Goal: Transaction & Acquisition: Purchase product/service

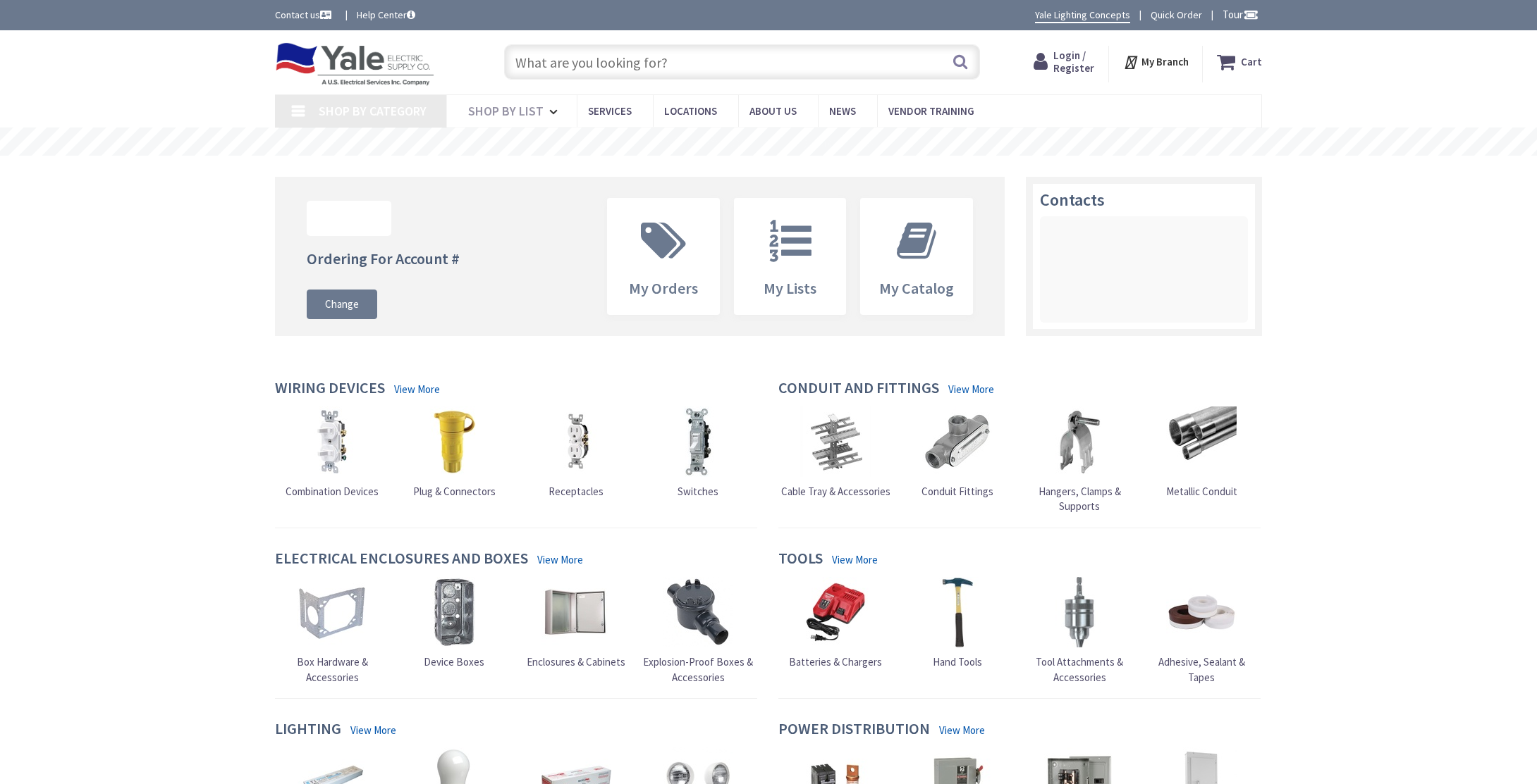
drag, startPoint x: 0, startPoint y: 0, endPoint x: 650, endPoint y: 85, distance: 655.5
click at [650, 85] on div "Skip to Content Toggle Nav Search Cart My Cart Close" at bounding box center [768, 62] width 1058 height 64
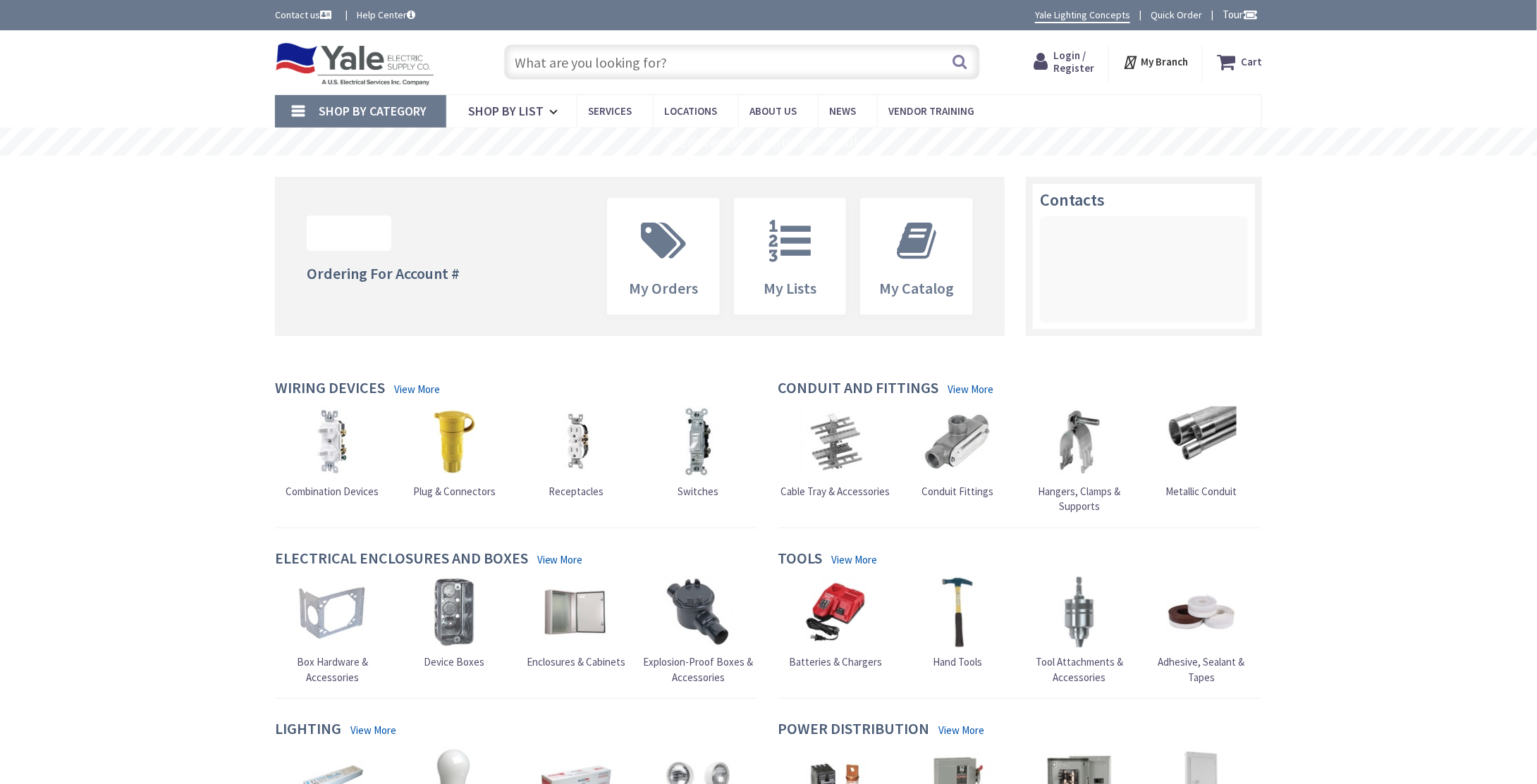
click at [606, 58] on input "text" at bounding box center [742, 62] width 476 height 35
click at [1077, 58] on span "Login / Register" at bounding box center [1074, 62] width 41 height 26
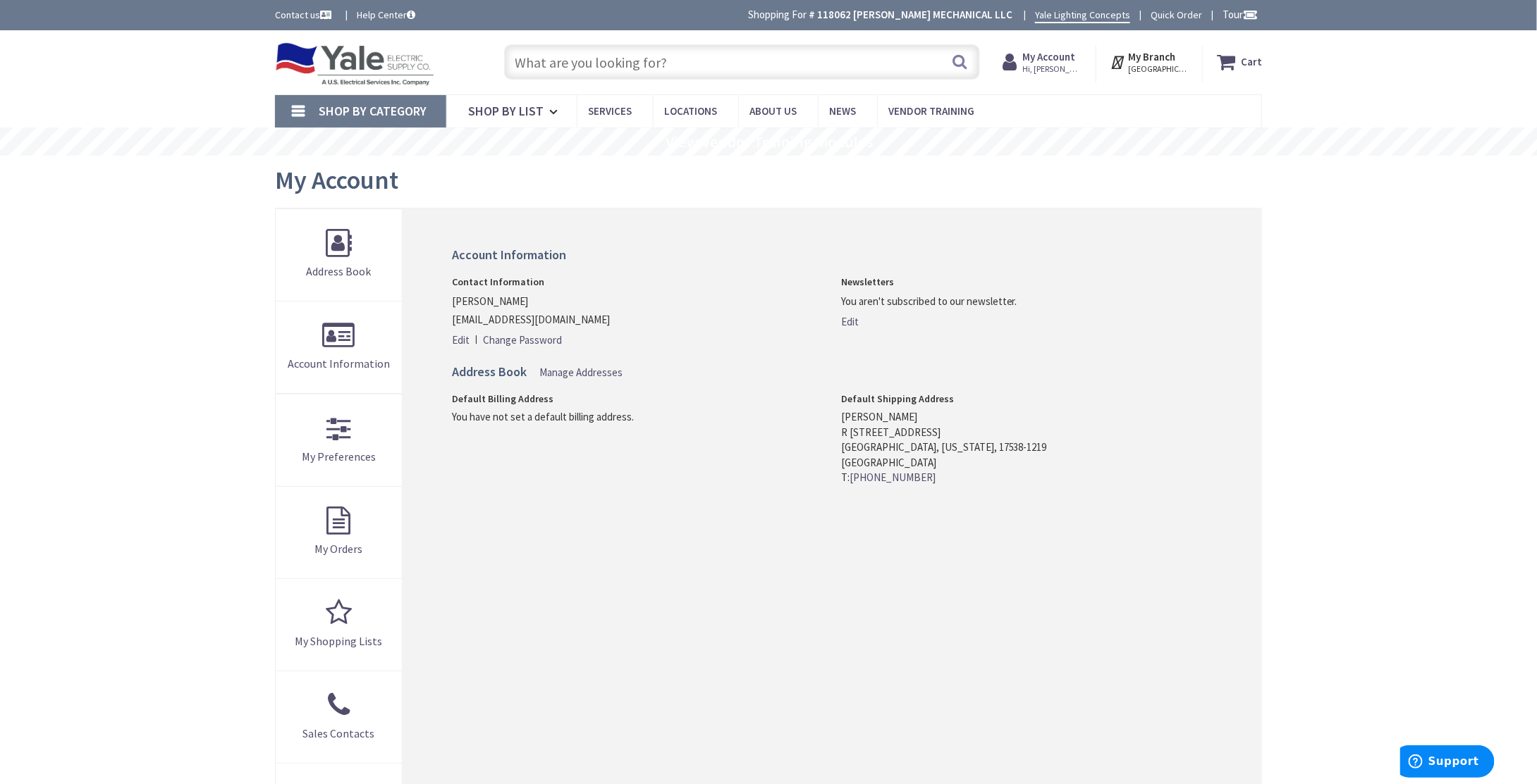
click at [647, 65] on input "text" at bounding box center [742, 62] width 476 height 35
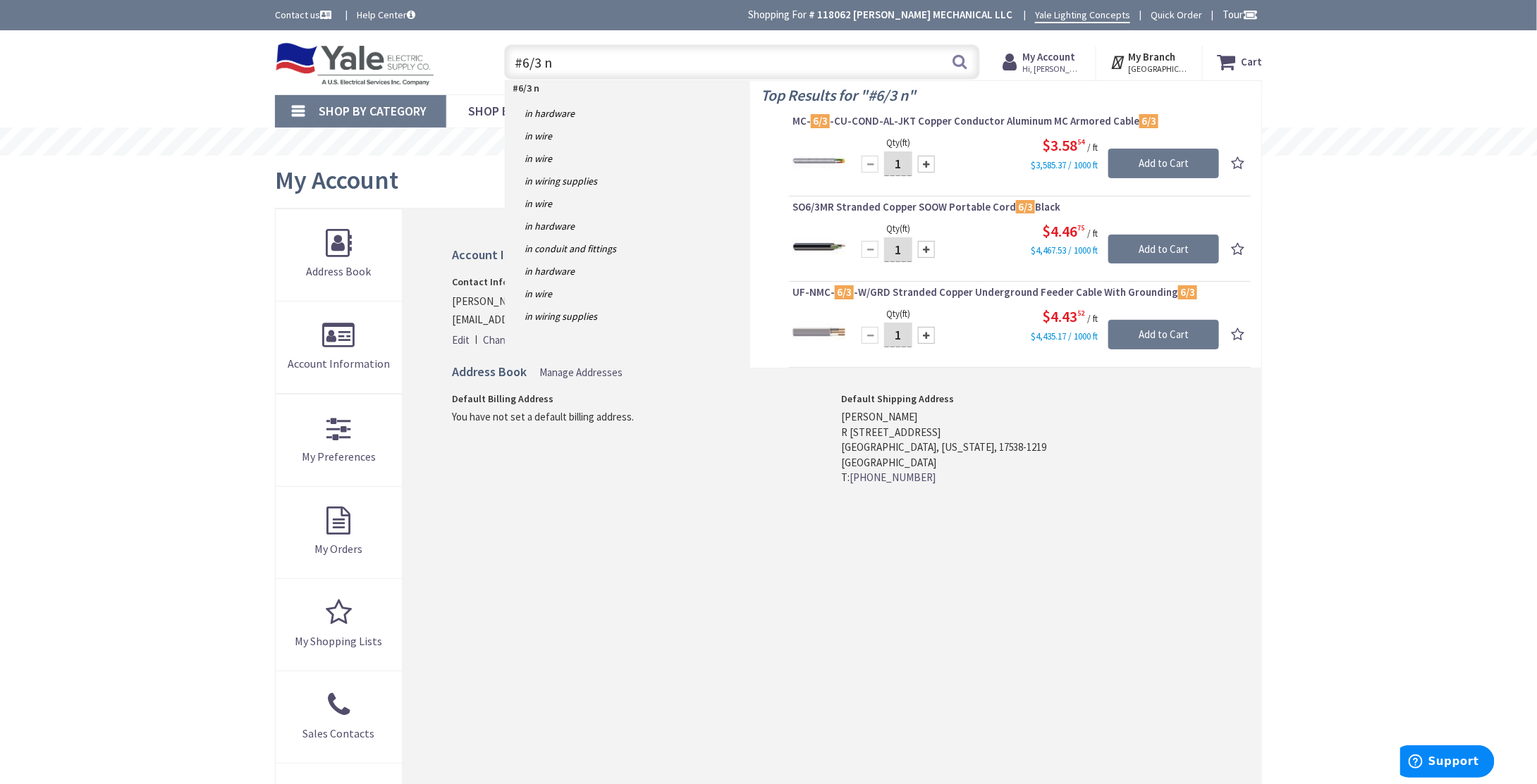
type input "#6/3 nm"
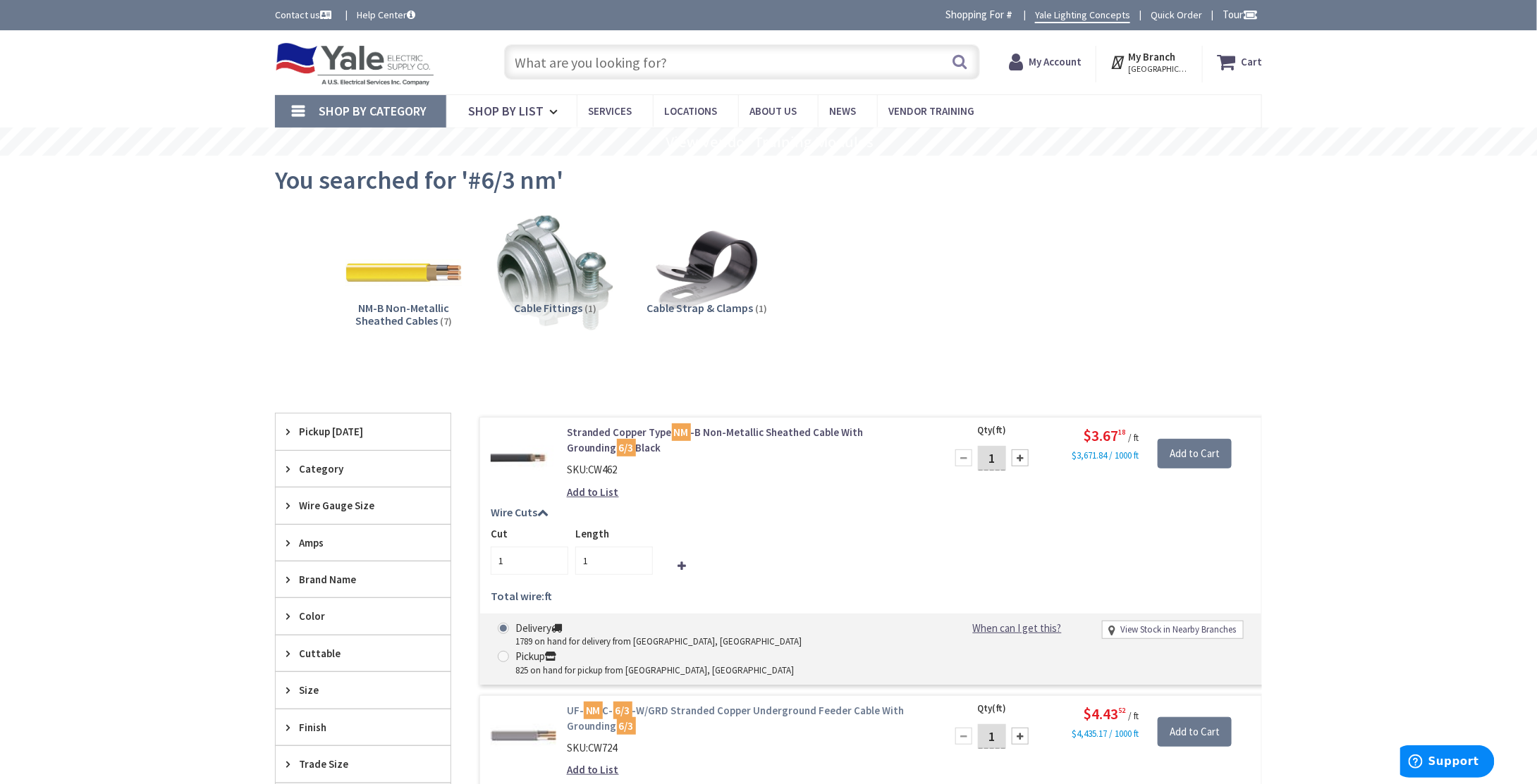
scroll to position [70, 0]
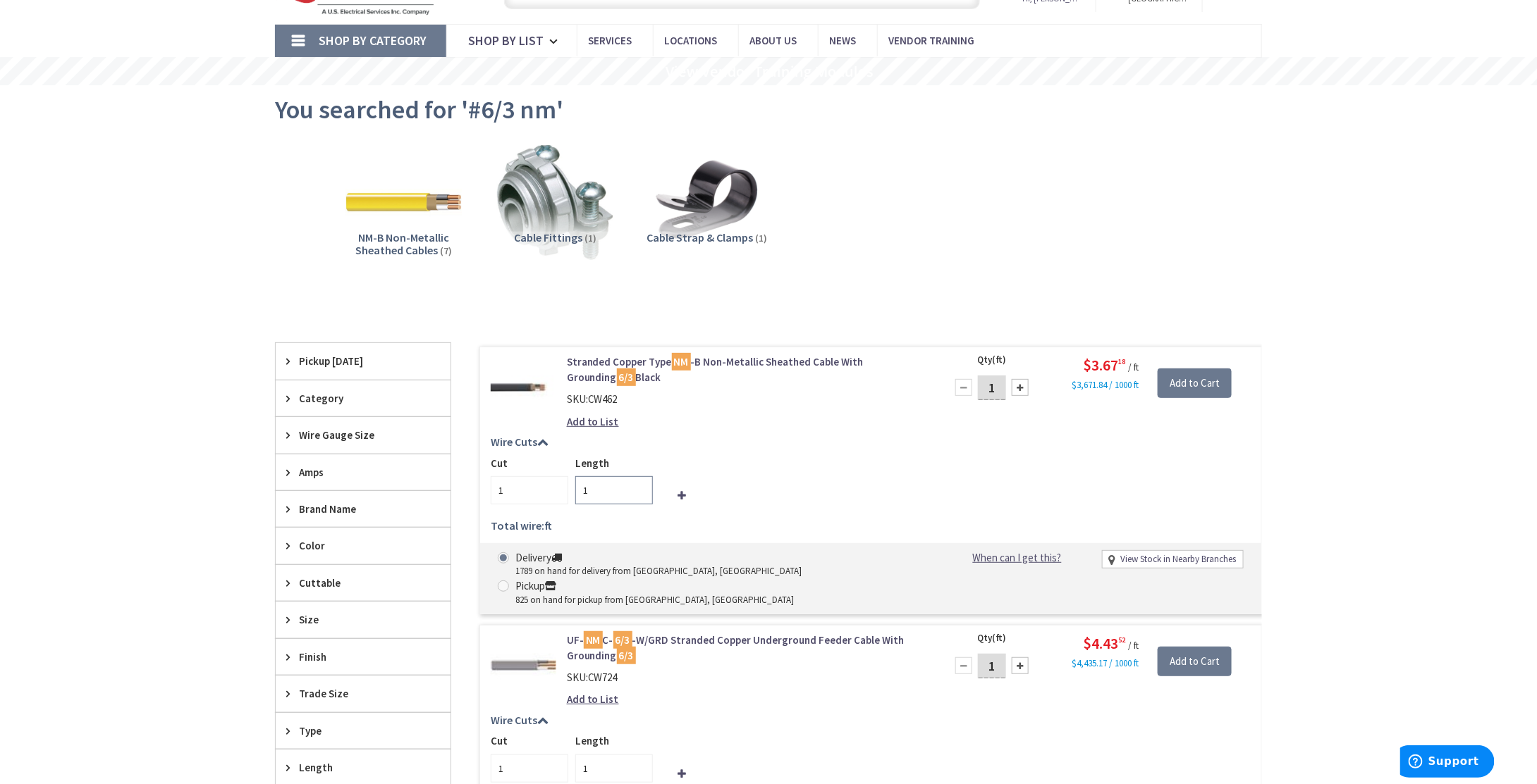
click at [584, 484] on input "1" at bounding box center [614, 490] width 78 height 28
type input "50"
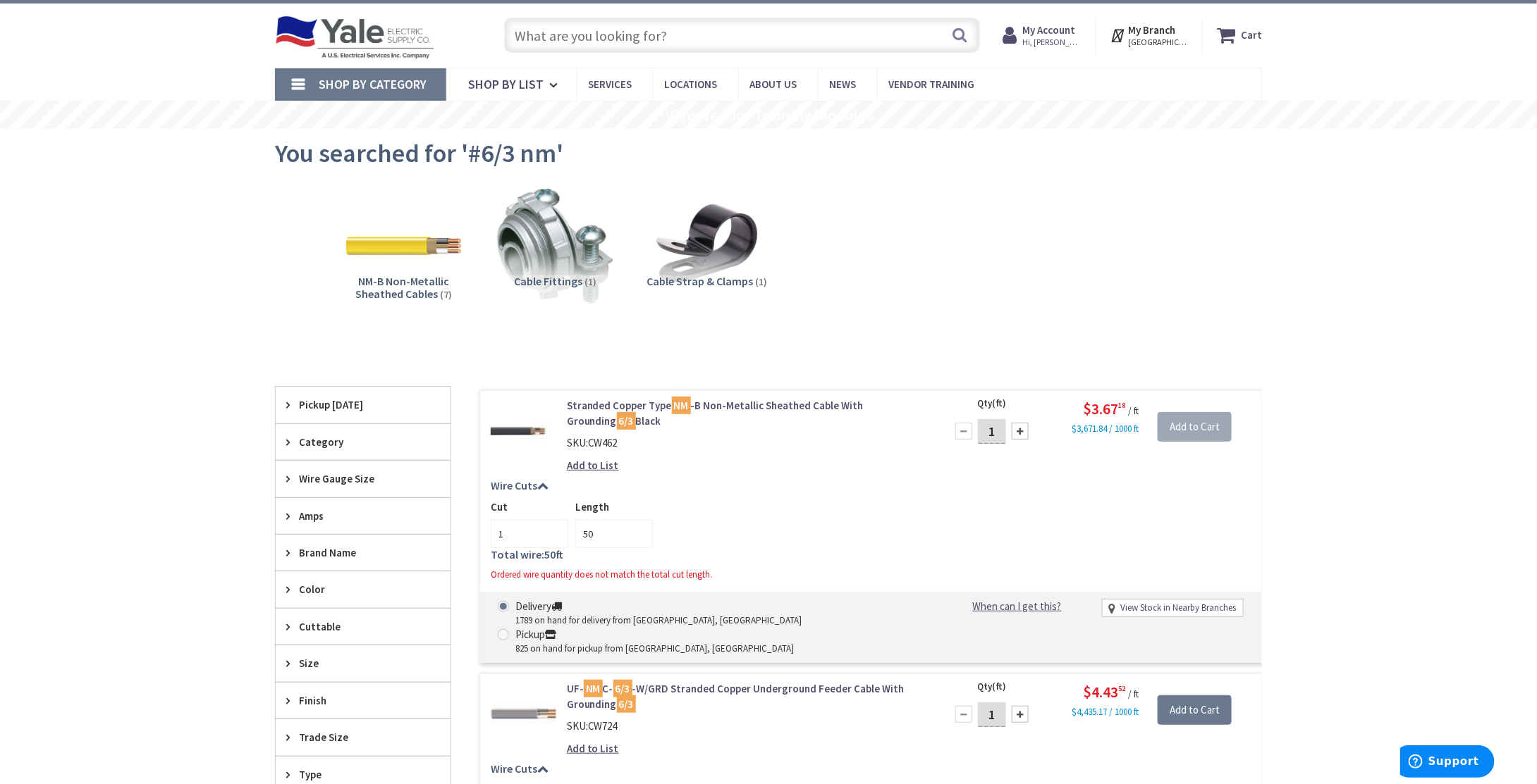
scroll to position [0, 0]
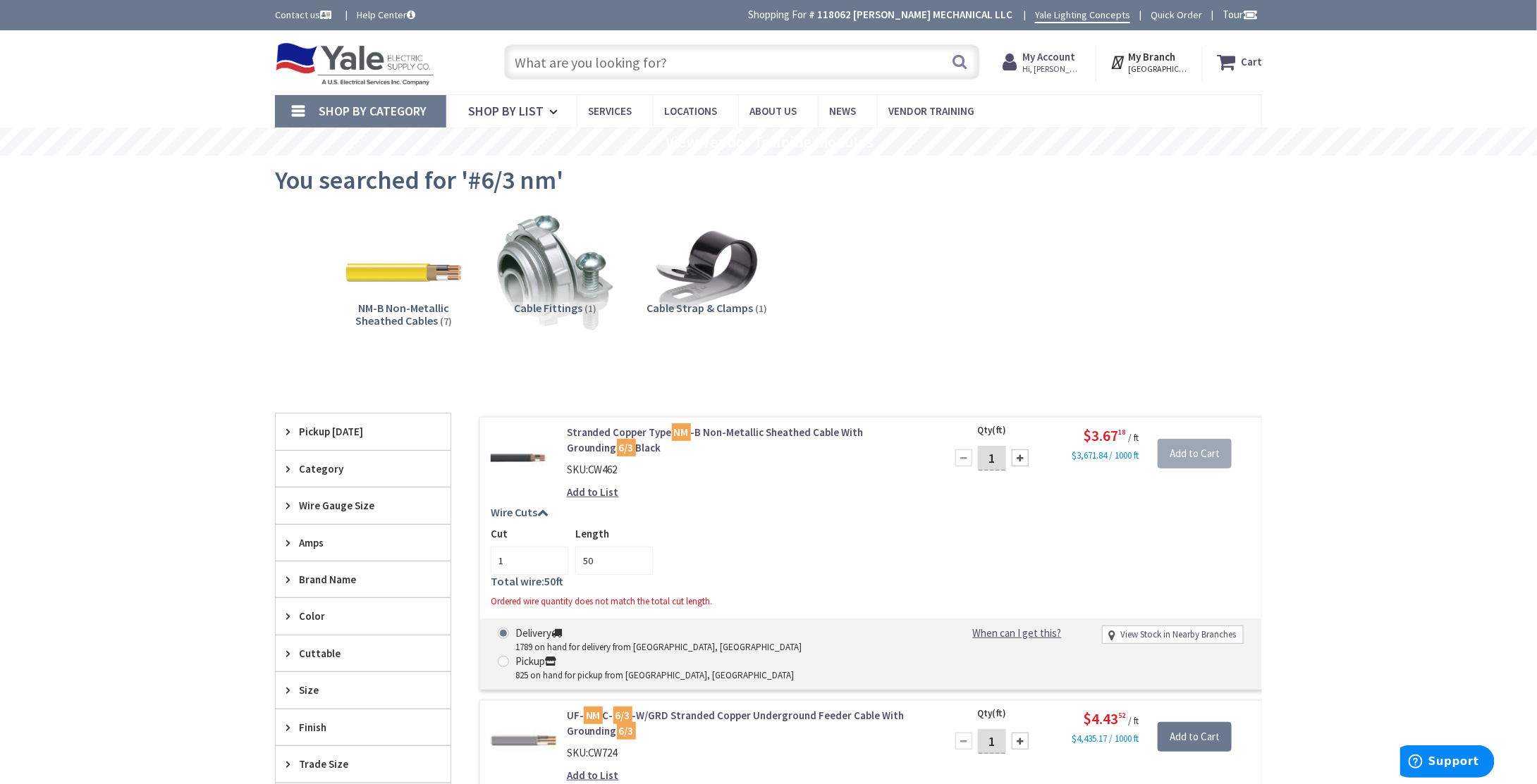
click at [1241, 57] on icon at bounding box center [1229, 62] width 24 height 25
click at [517, 567] on input "1" at bounding box center [529, 561] width 78 height 28
click at [509, 557] on input "1" at bounding box center [529, 561] width 78 height 28
type input "1"
type input "50"
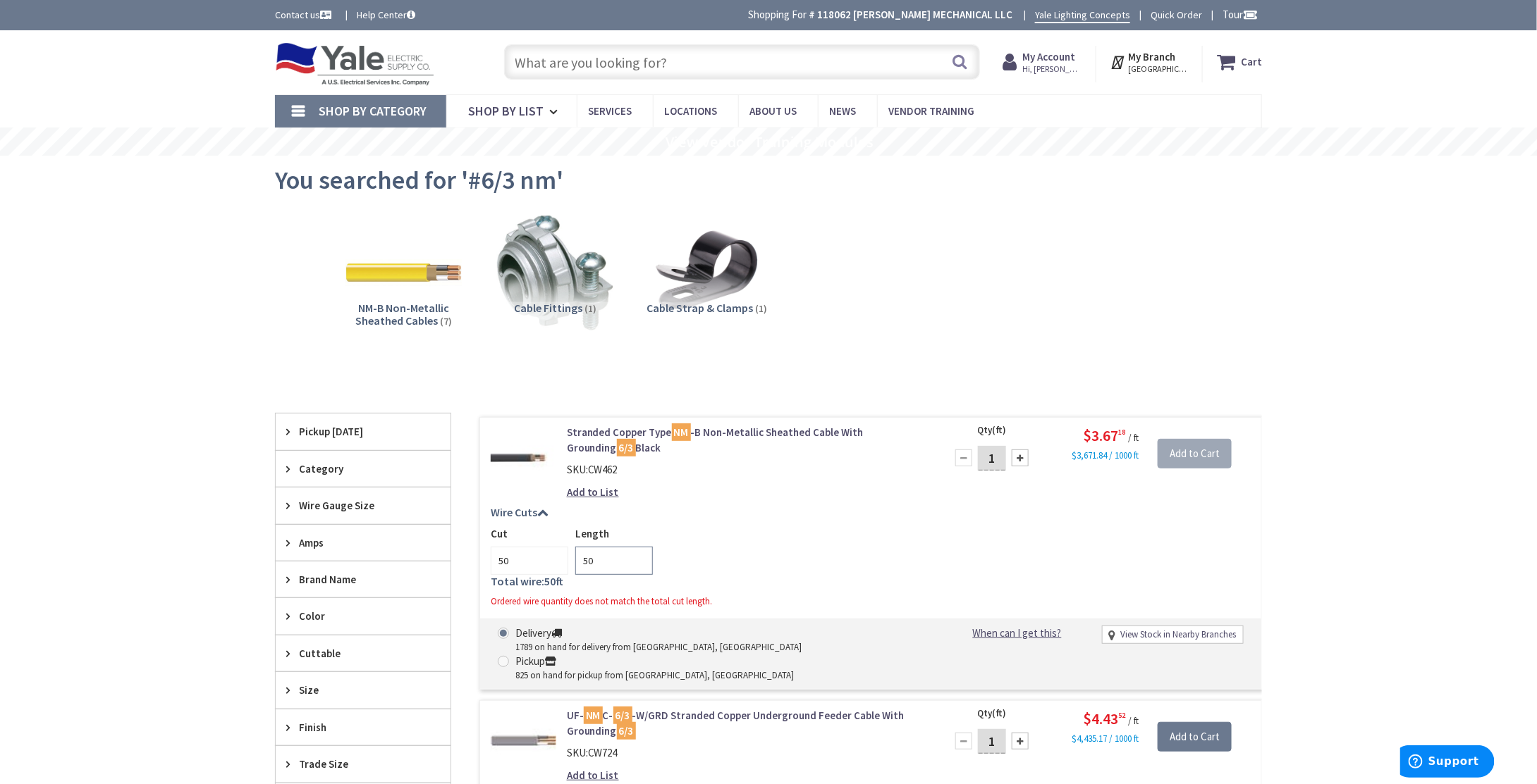
click at [755, 551] on div "Cut 50 Length 50" at bounding box center [870, 550] width 760 height 49
click at [808, 563] on div "Cut 50 Length 50" at bounding box center [870, 550] width 760 height 49
click at [618, 614] on div "Wire Cuts Cut 50 Length 50 Total wire: 2500 ft Ordered wire quantity does not m…" at bounding box center [870, 560] width 782 height 108
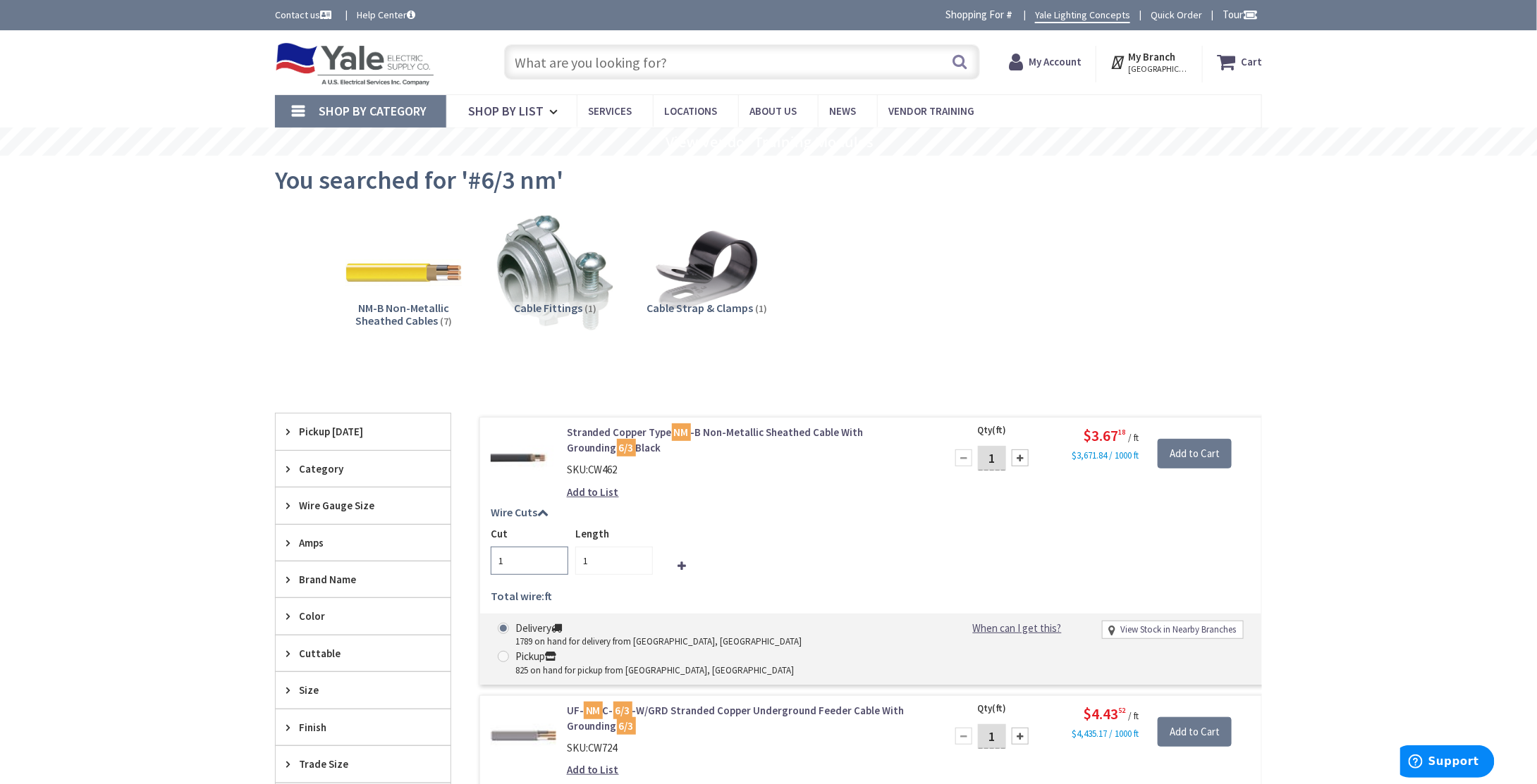
click at [523, 562] on input "1" at bounding box center [529, 561] width 78 height 28
type input "1"
type input "50"
click at [598, 558] on input "1" at bounding box center [614, 561] width 78 height 28
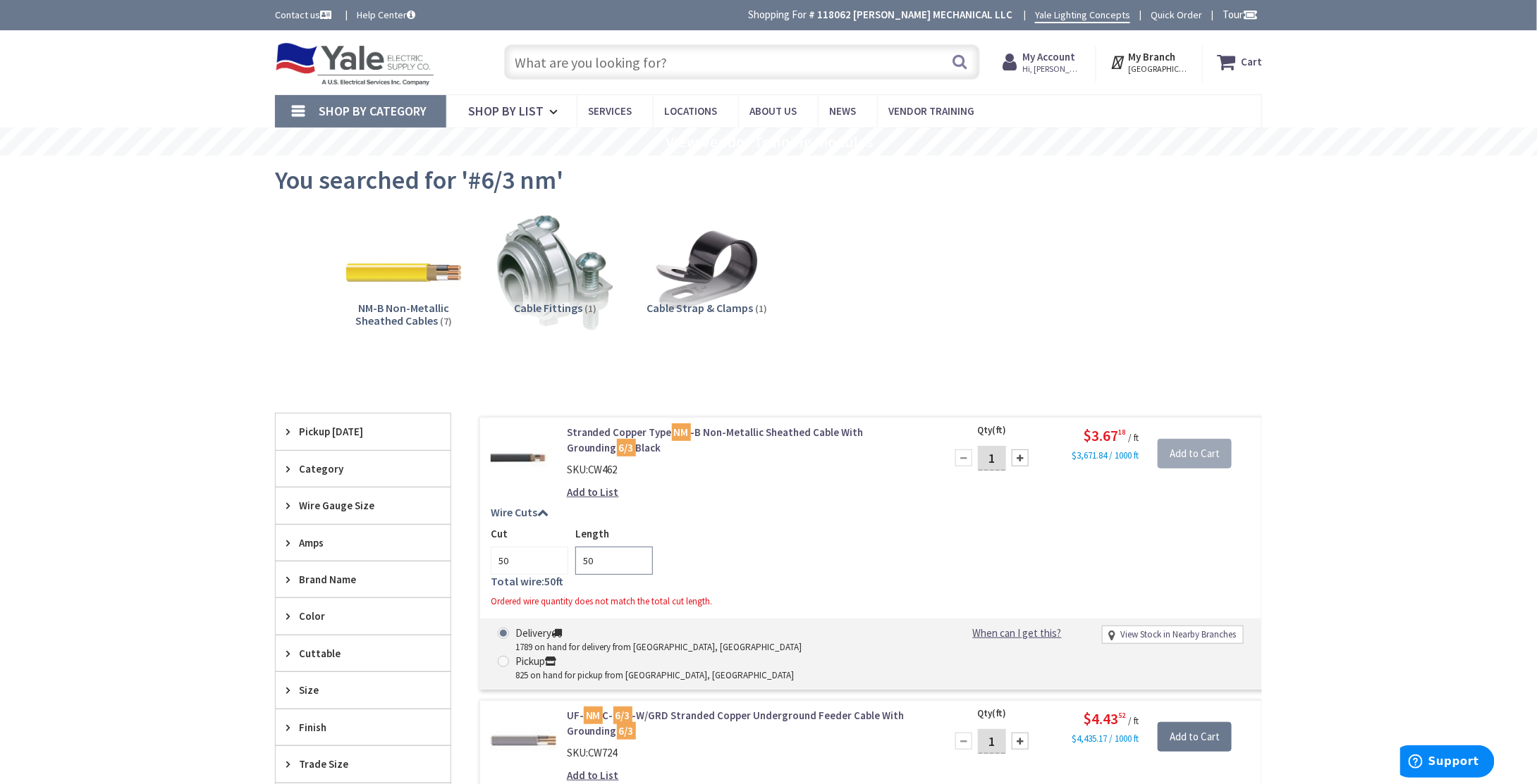
type input "50"
click at [811, 561] on div "Cut 50 Length 50" at bounding box center [870, 550] width 760 height 49
click at [514, 560] on input "50" at bounding box center [529, 561] width 78 height 28
type input "5"
type input "1"
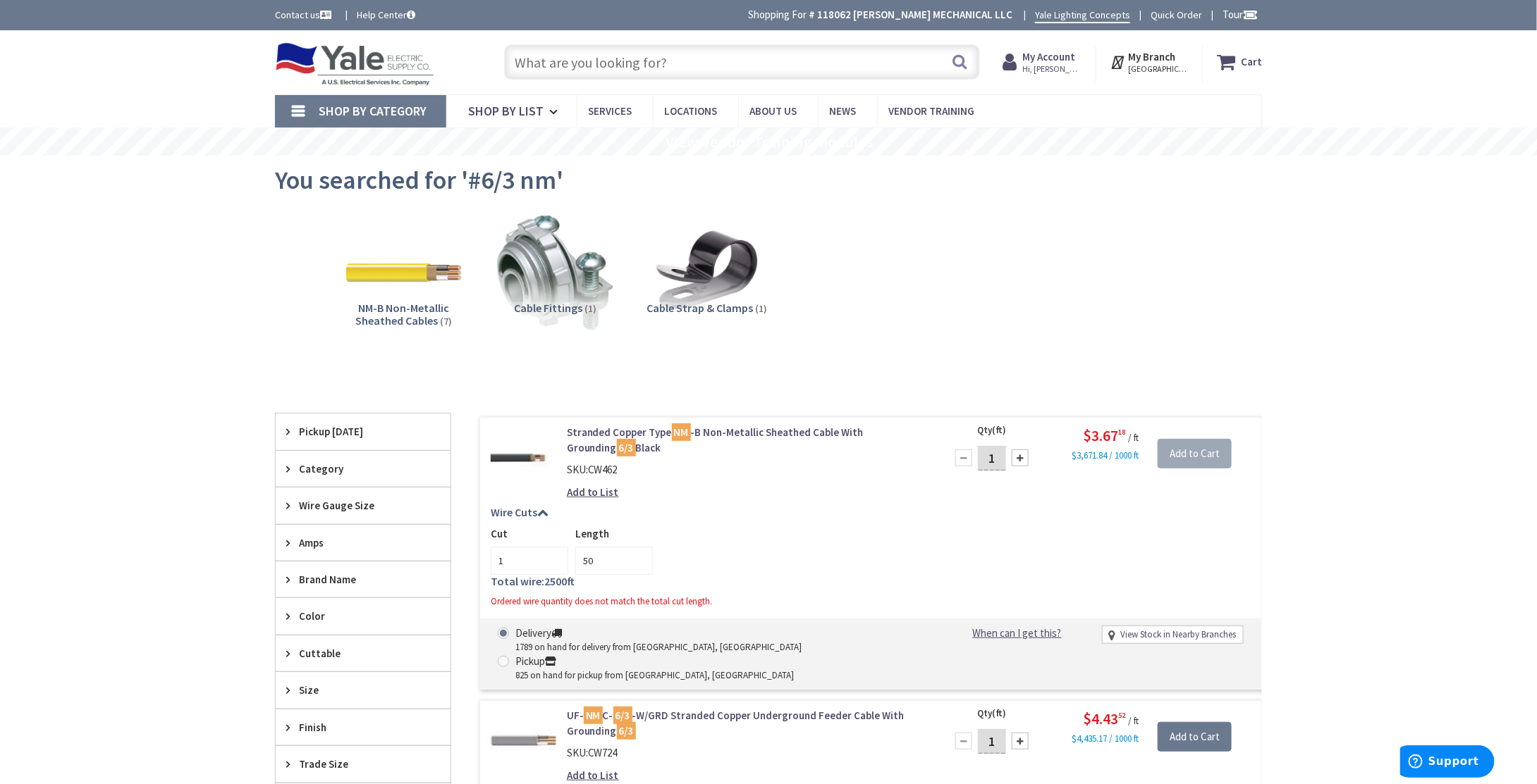
click at [696, 538] on div "Cut 1 Length 50" at bounding box center [870, 550] width 760 height 49
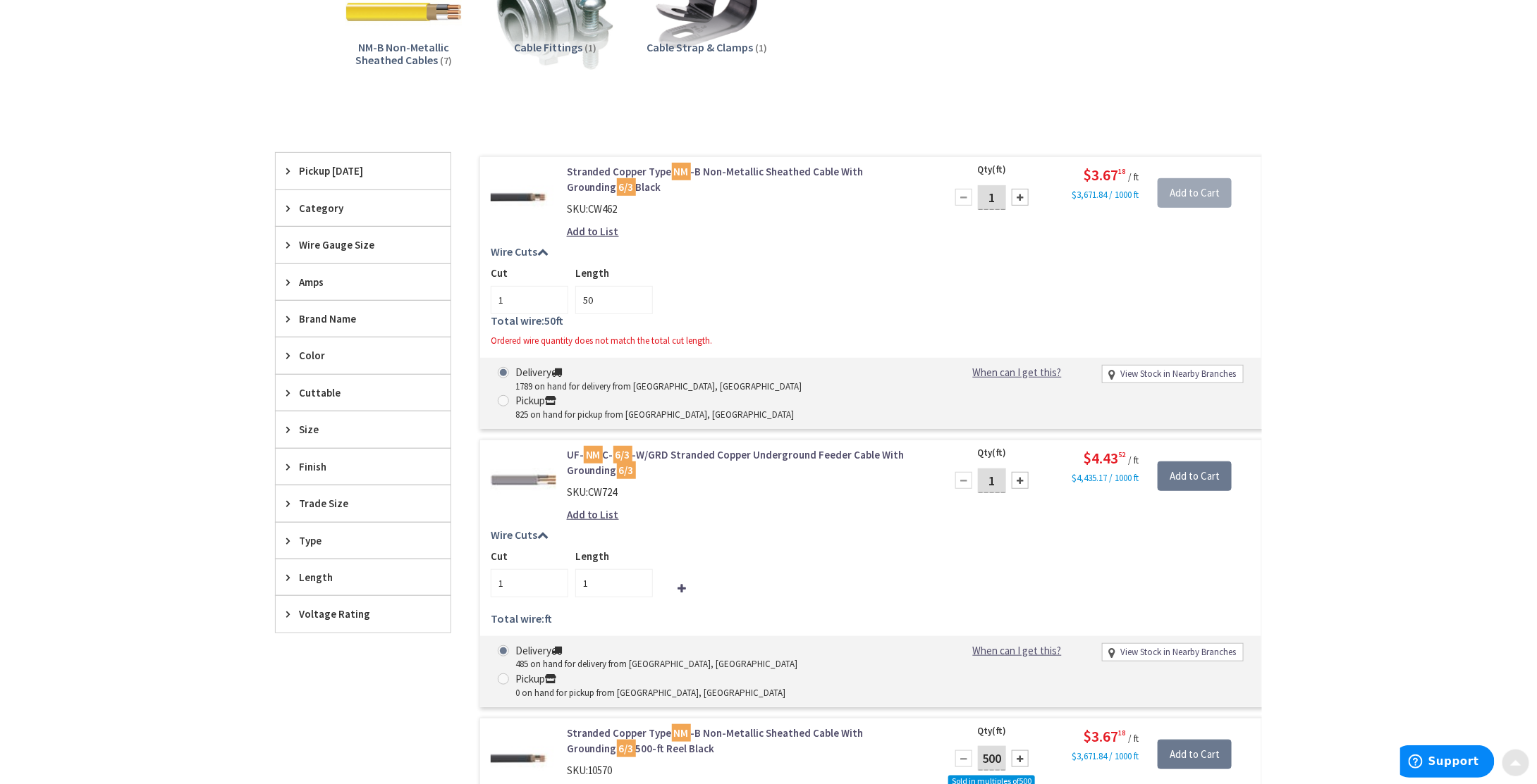
scroll to position [282, 0]
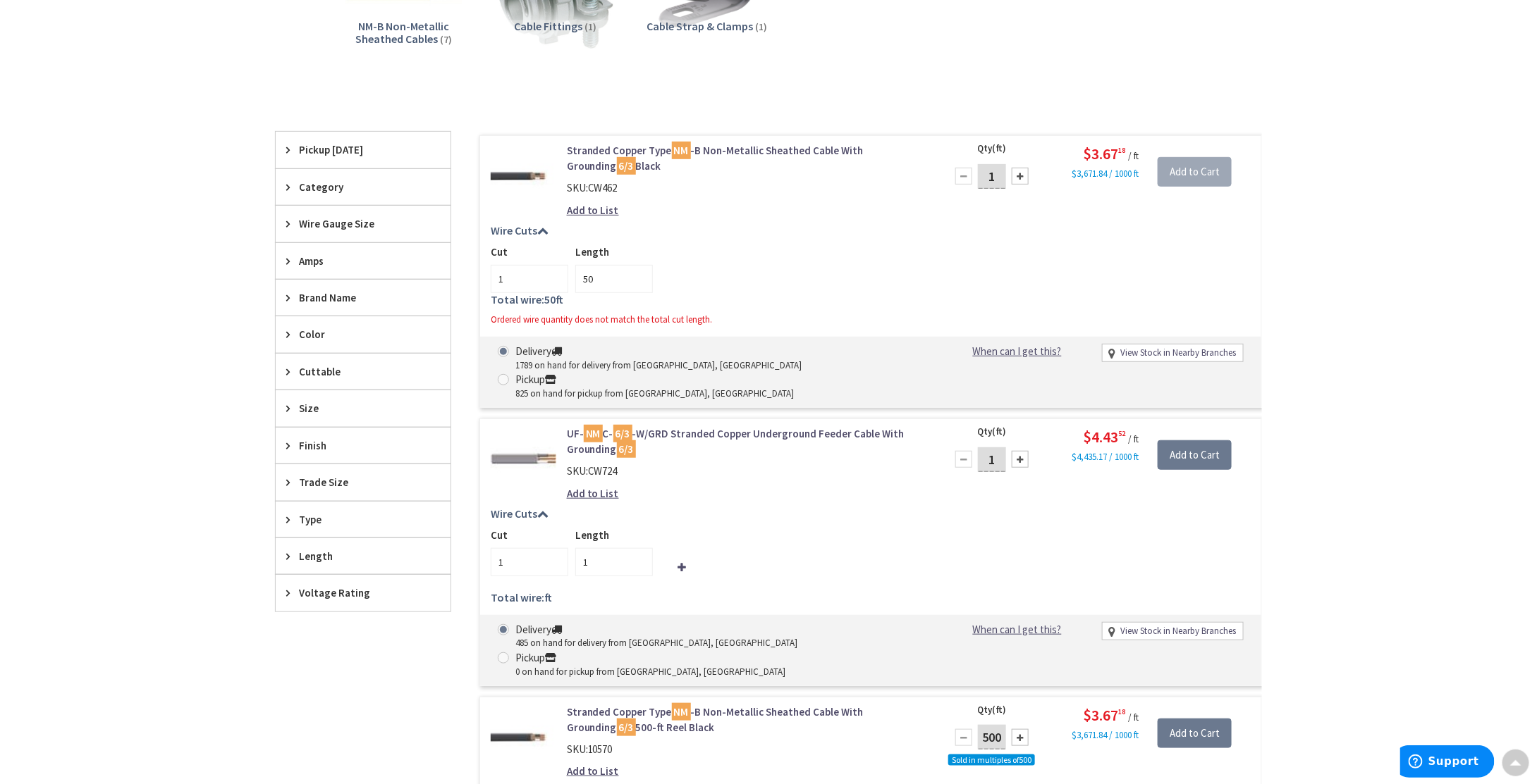
click at [543, 228] on icon at bounding box center [543, 230] width 12 height 12
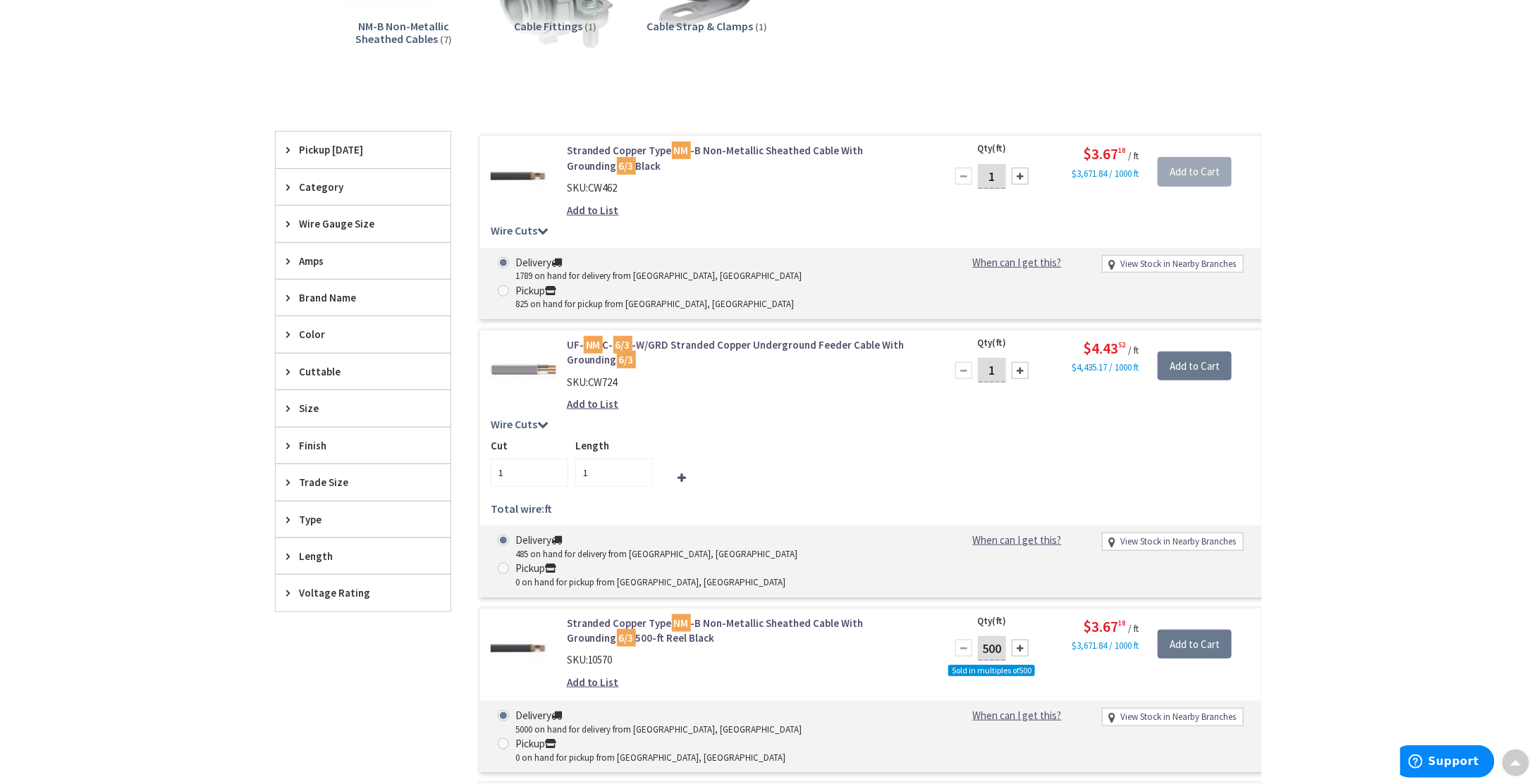
click at [543, 228] on icon at bounding box center [543, 230] width 12 height 12
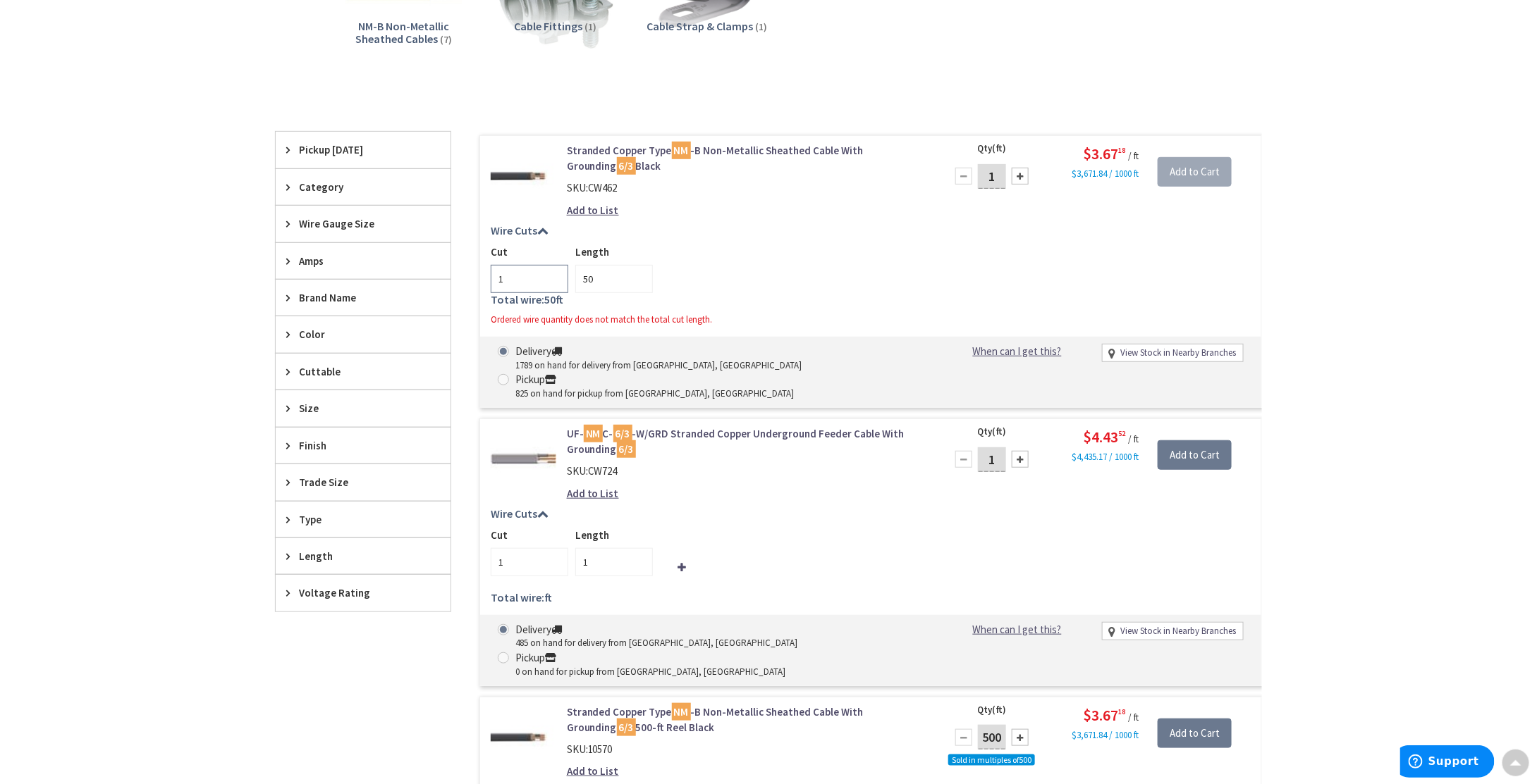
click at [519, 274] on input "1" at bounding box center [529, 279] width 78 height 28
type input "50"
click at [608, 265] on input "50" at bounding box center [614, 279] width 78 height 28
type input "5"
type input "1"
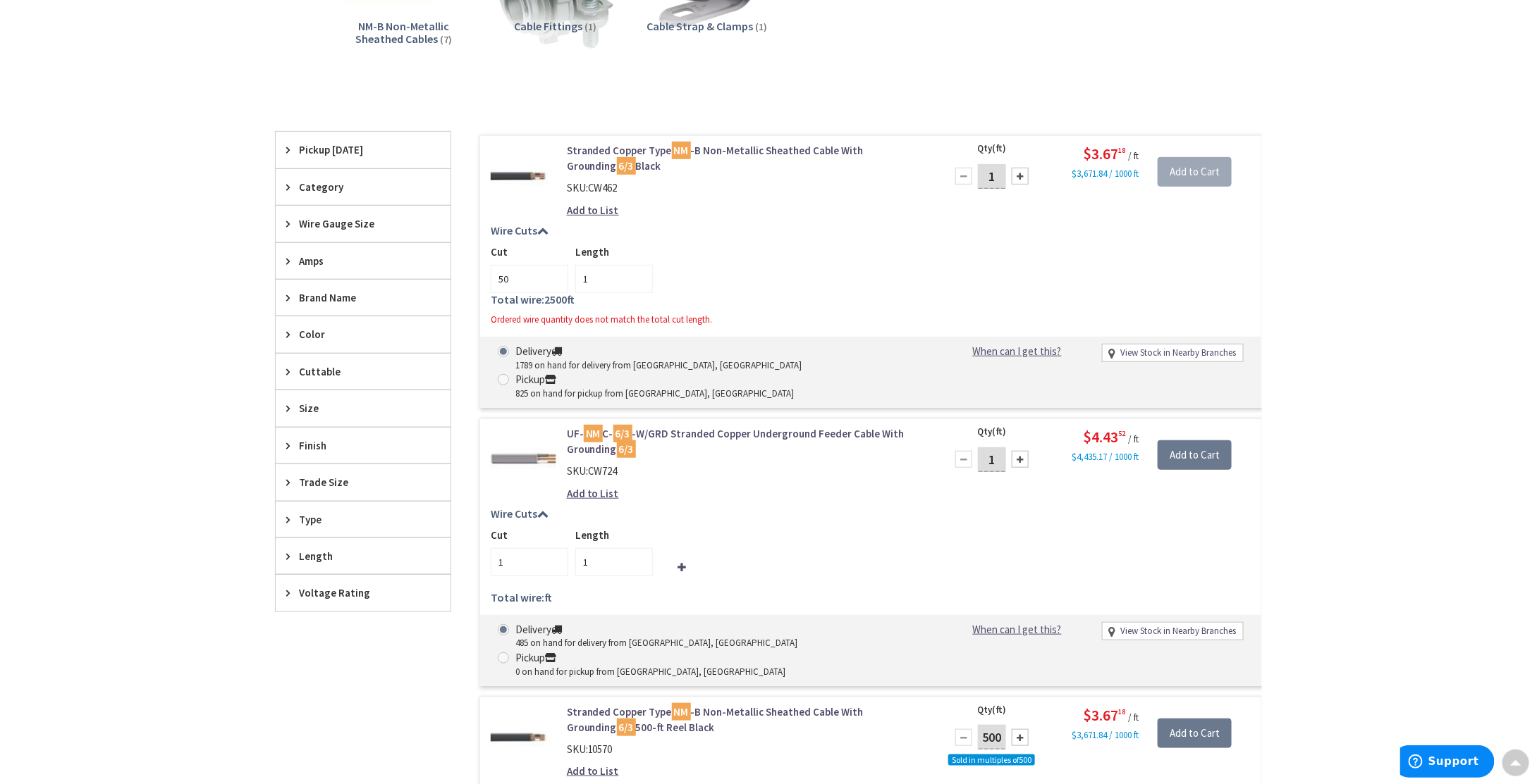
click at [827, 315] on div "Ordered wire quantity does not match the total cut length." at bounding box center [870, 320] width 760 height 13
click at [599, 286] on input "1" at bounding box center [614, 279] width 78 height 28
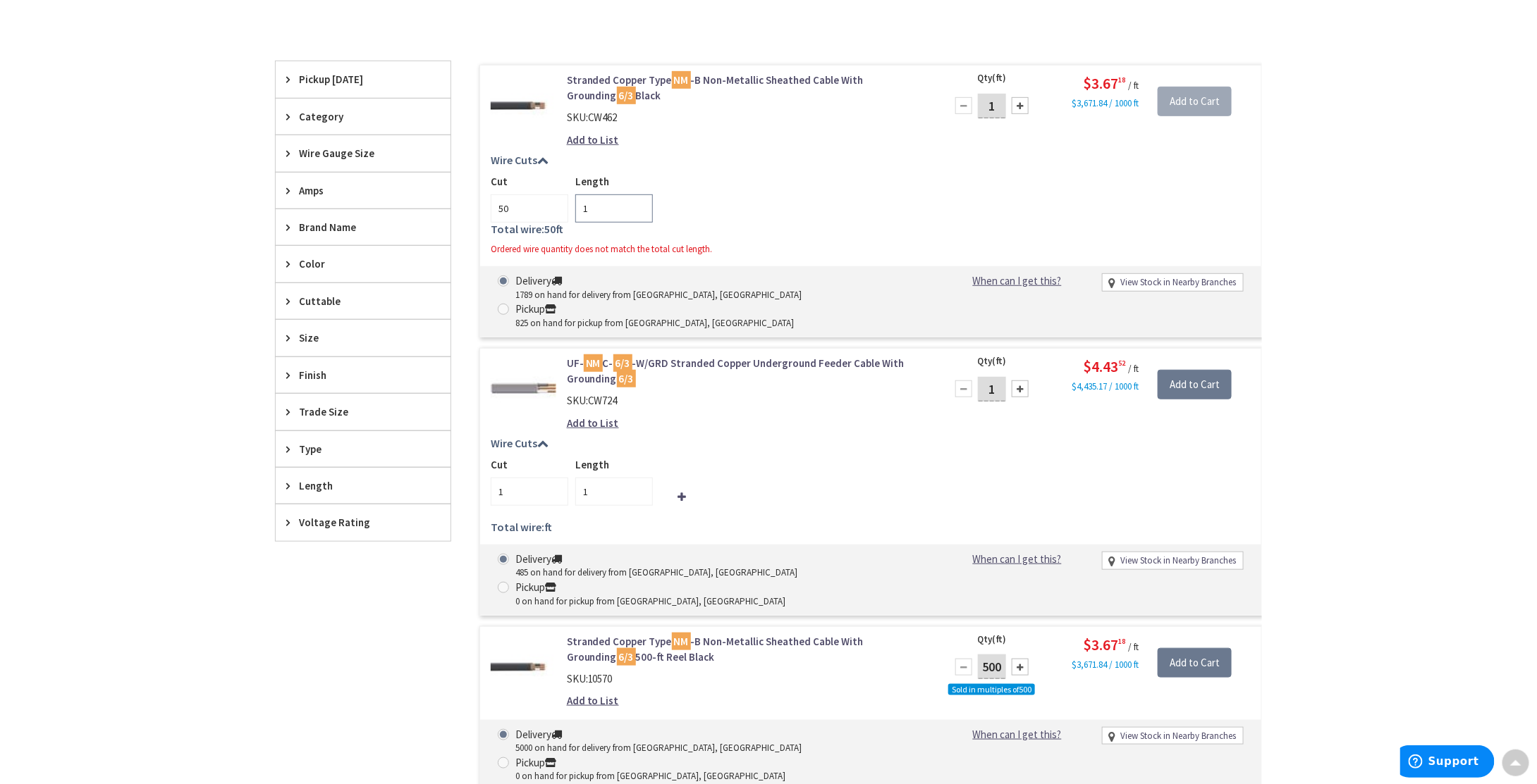
scroll to position [0, 0]
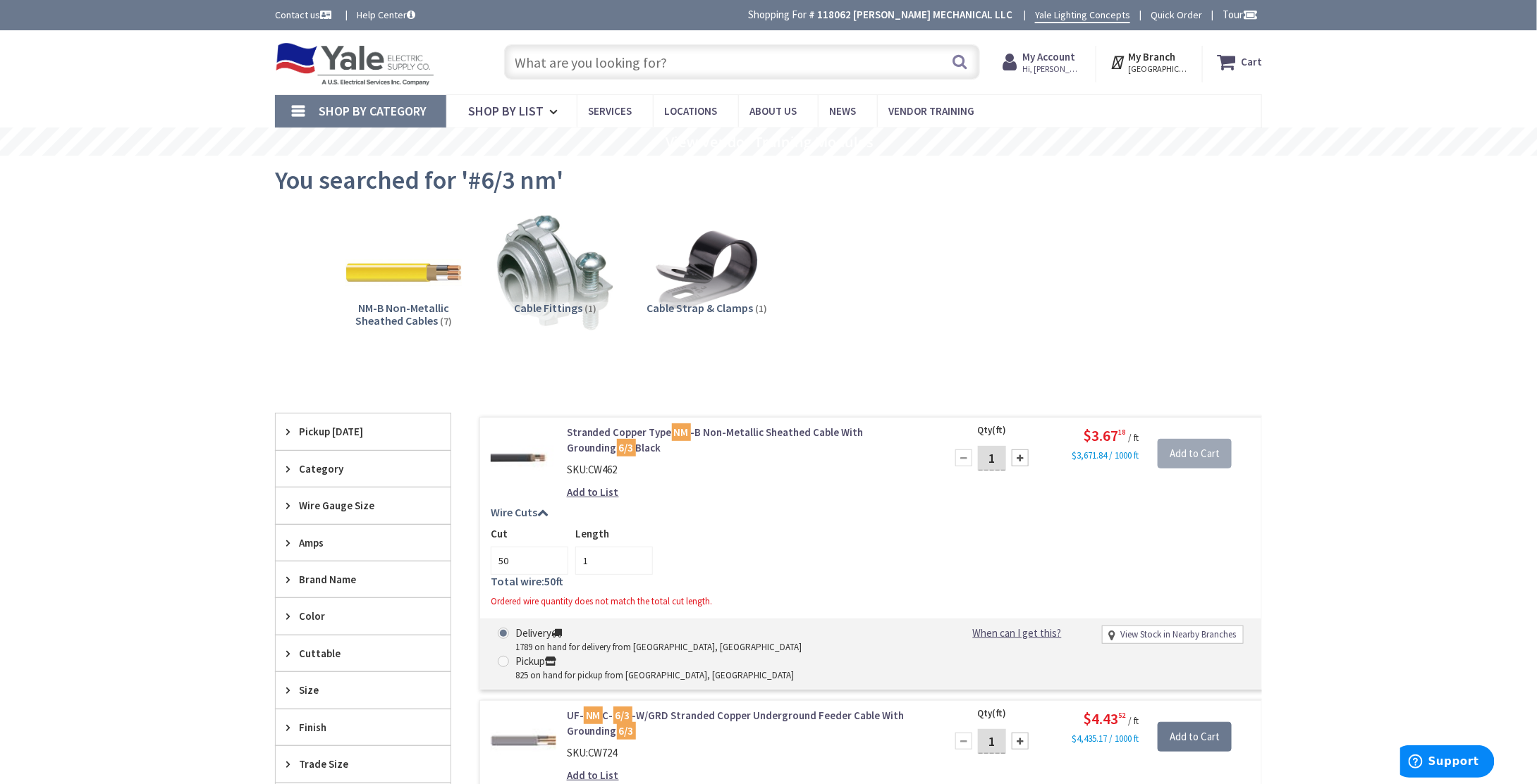
click at [605, 62] on input "text" at bounding box center [742, 62] width 476 height 35
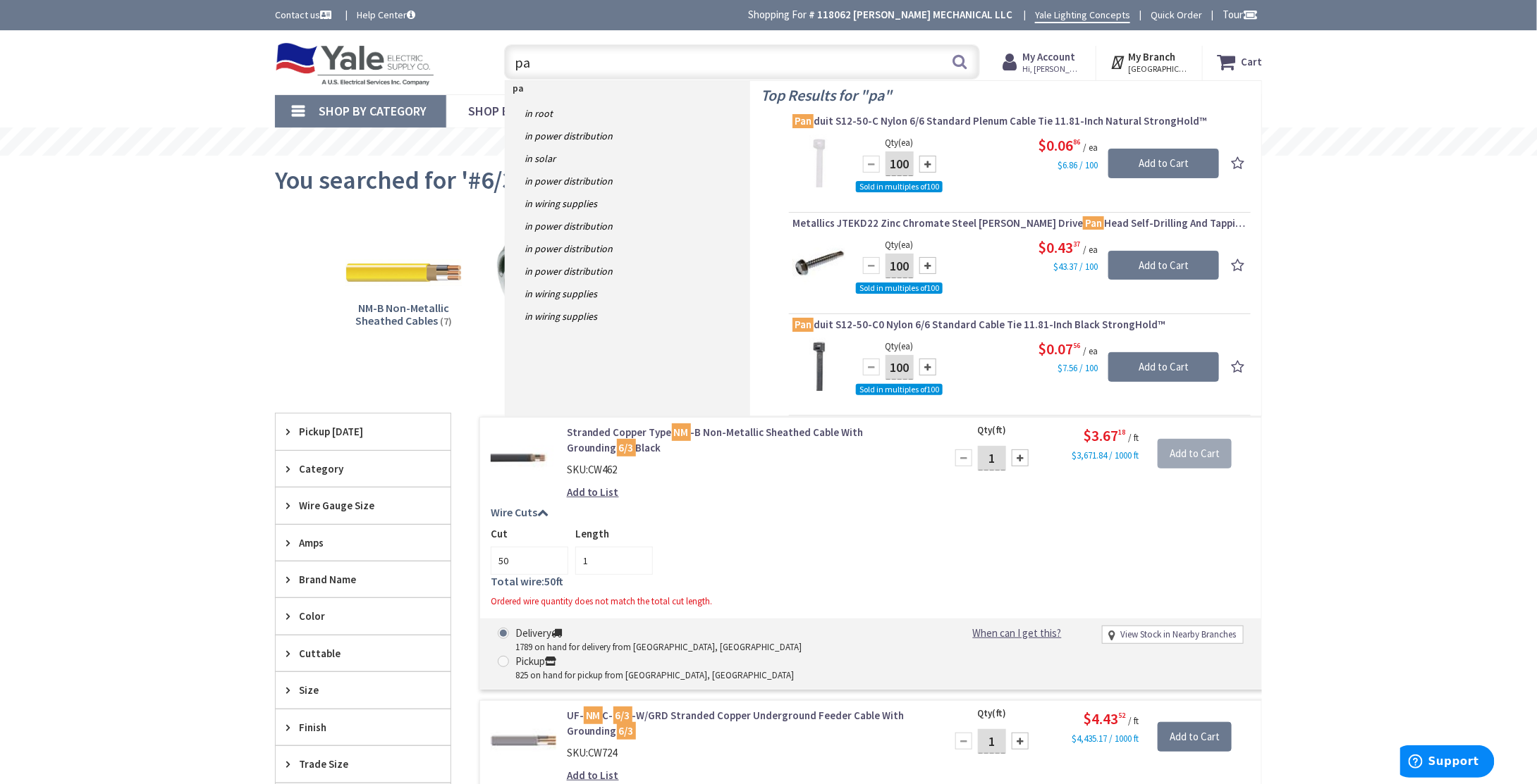
type input "p"
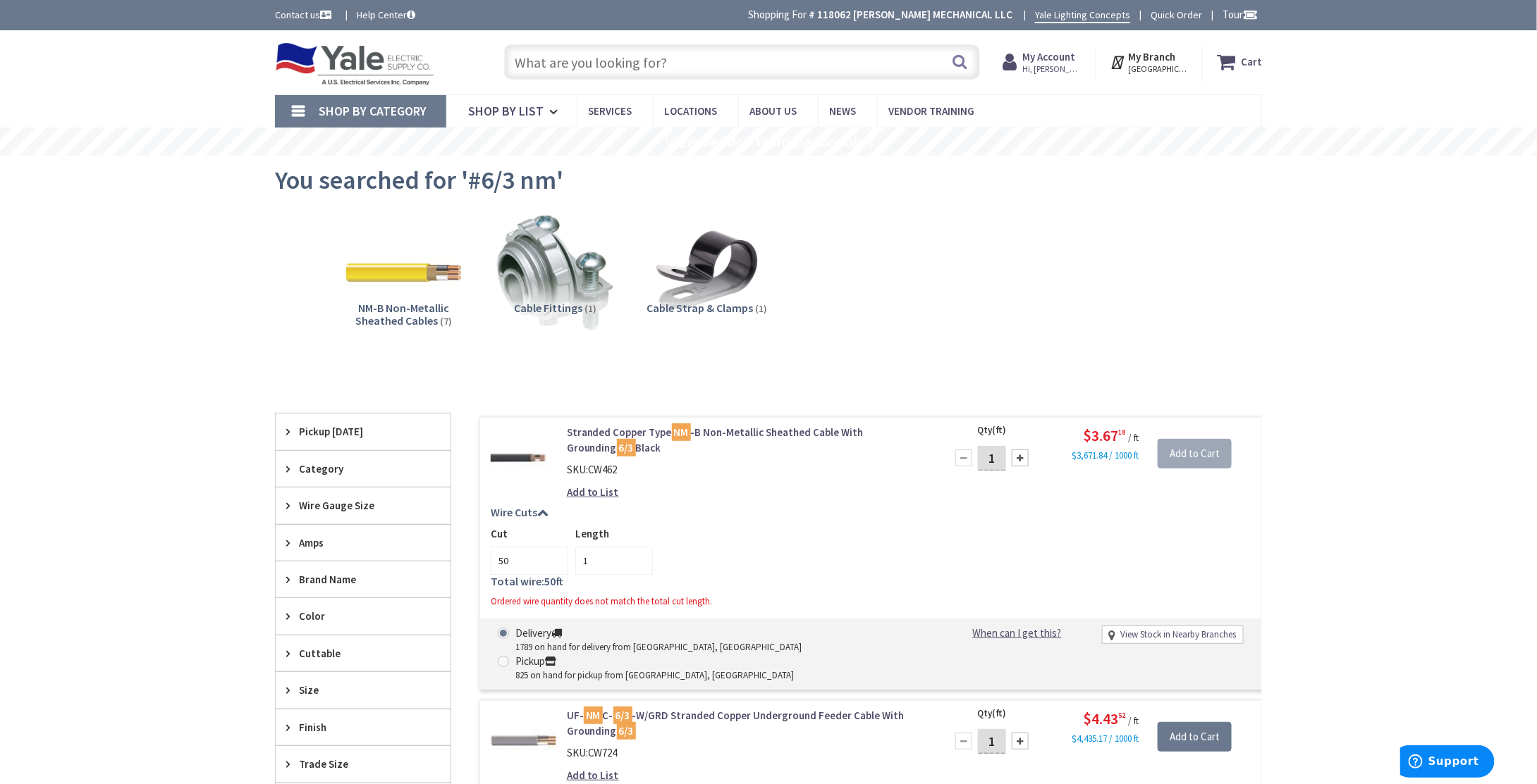
click at [652, 73] on input "text" at bounding box center [742, 62] width 476 height 35
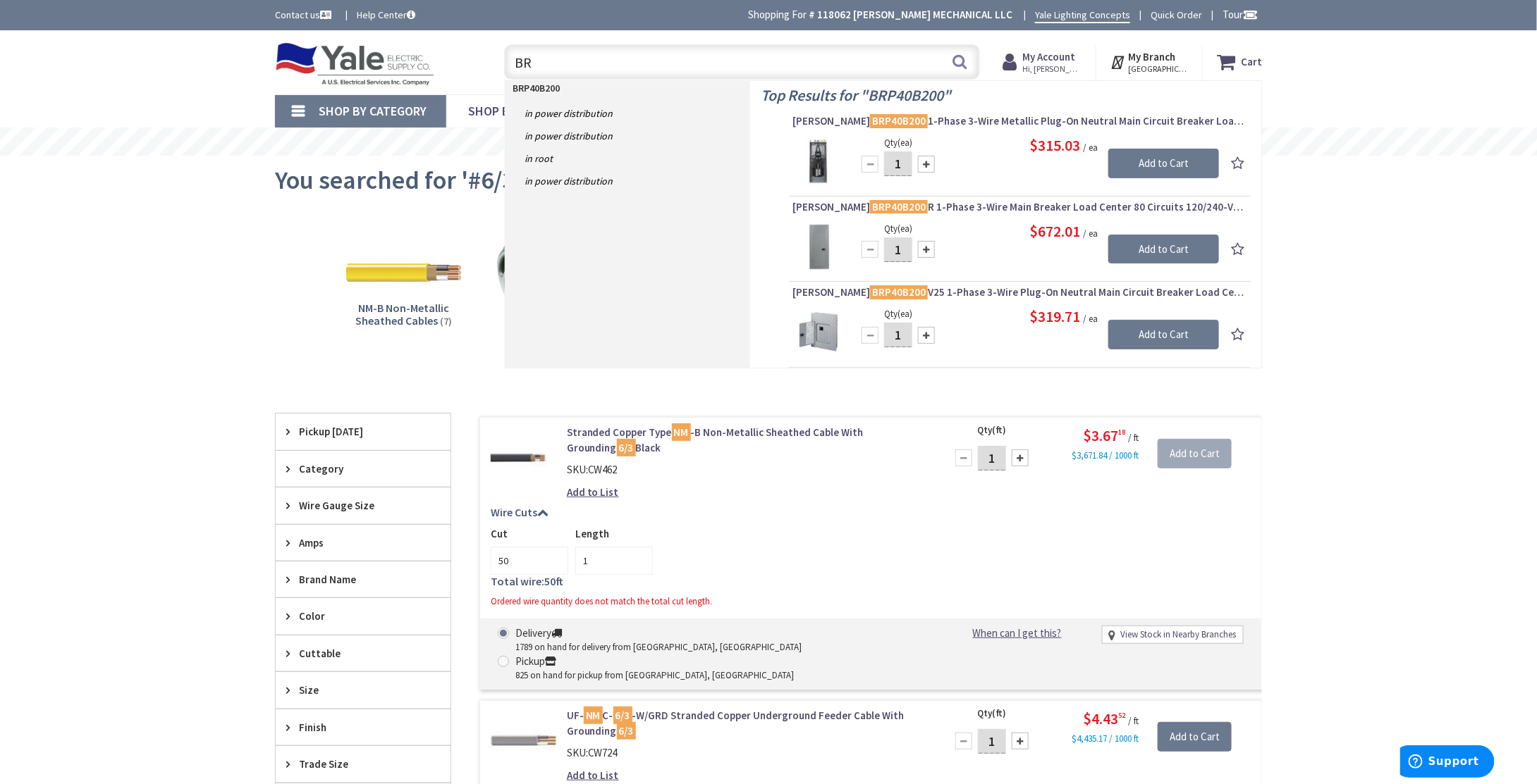
type input "B"
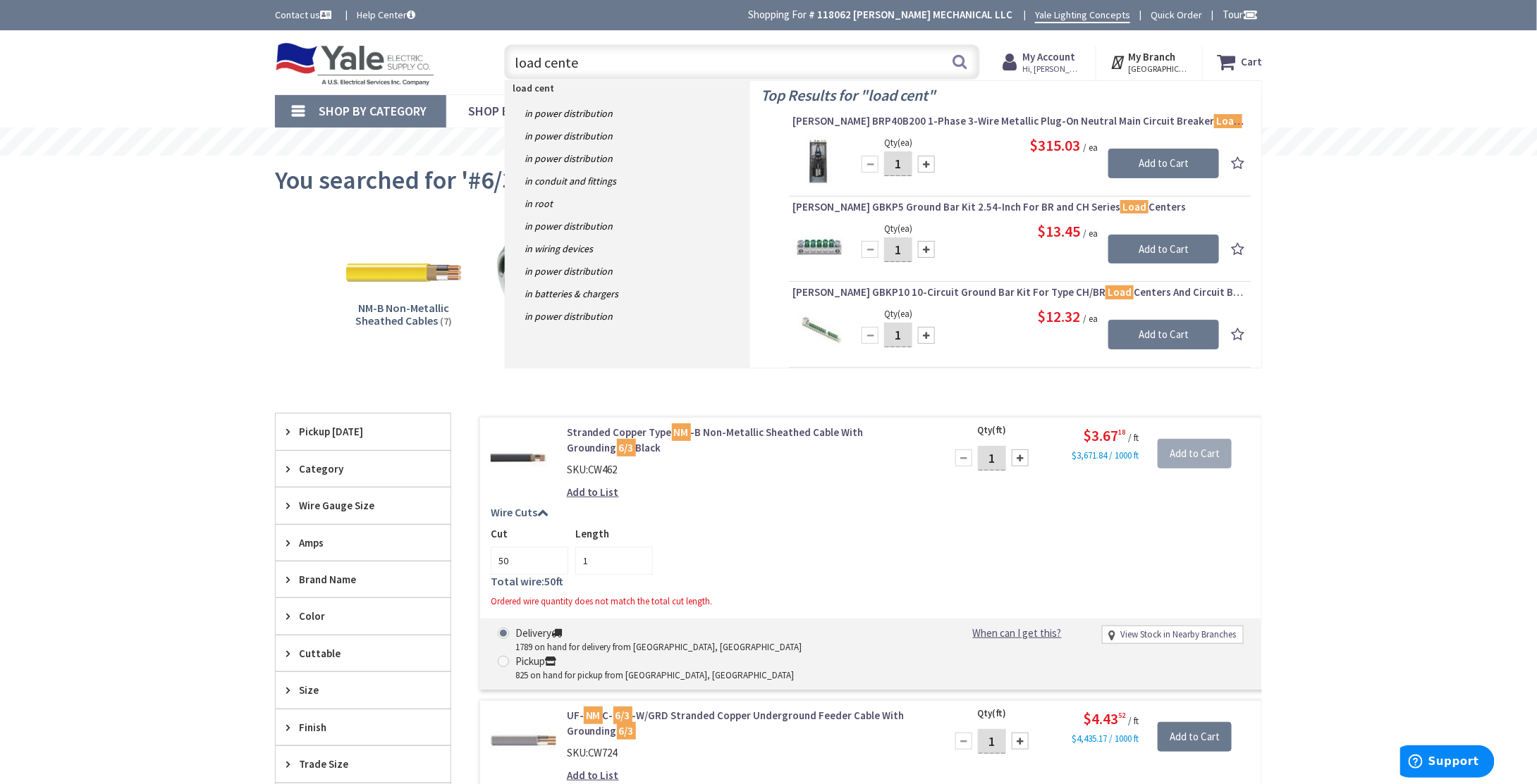
type input "load center"
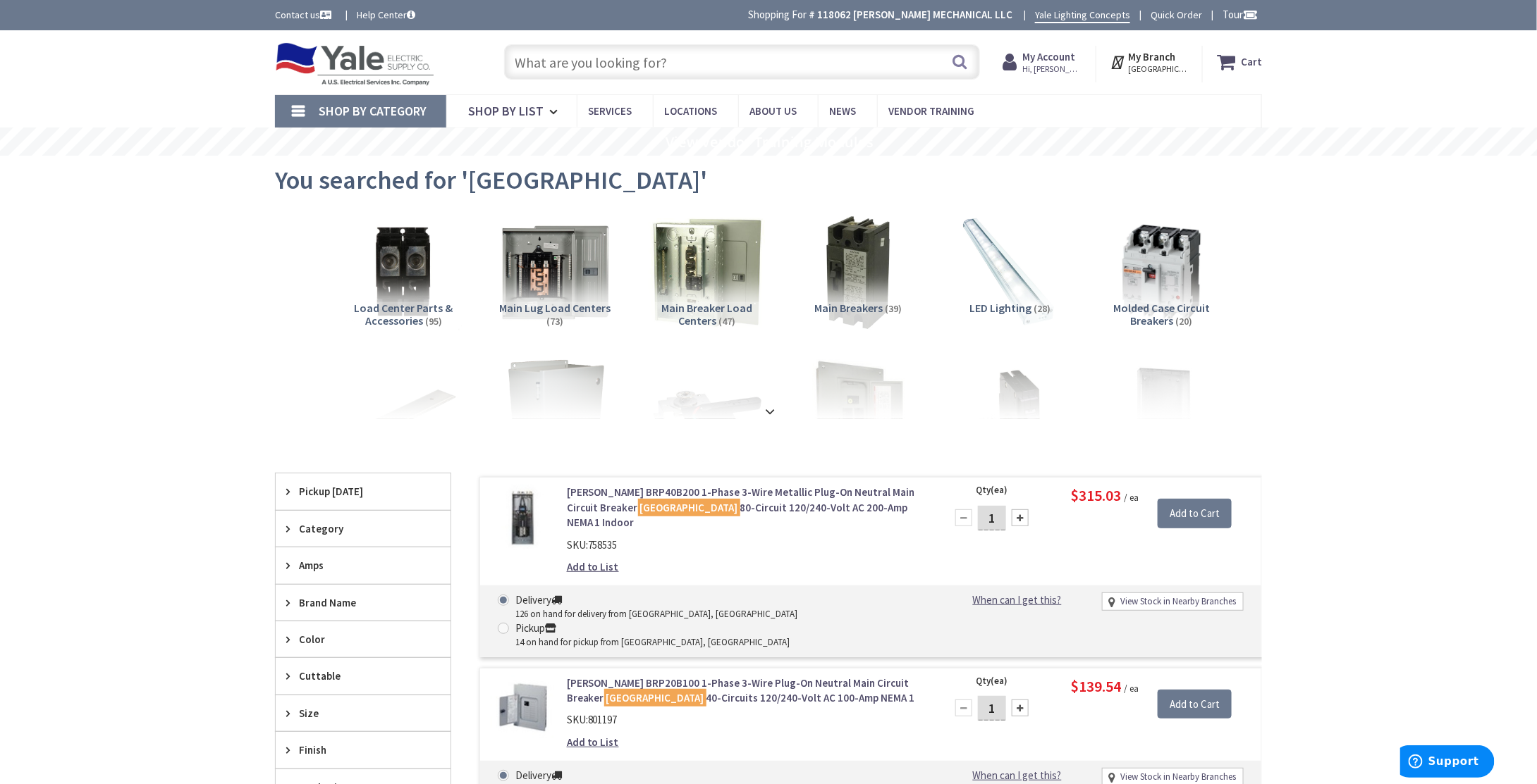
click at [702, 60] on input "text" at bounding box center [742, 62] width 476 height 35
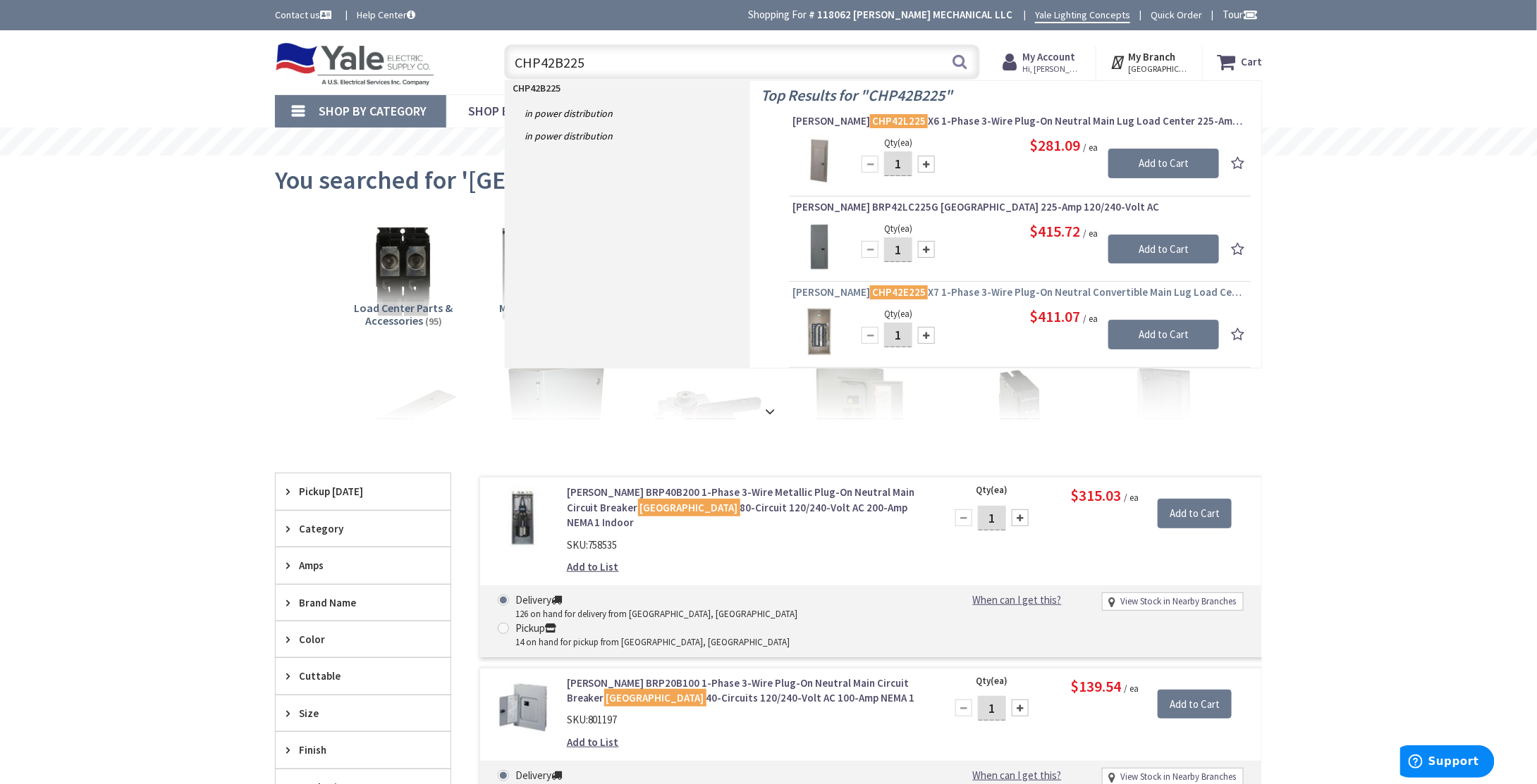
type input "CHP42B225"
click at [971, 292] on span "Eaton CHP42E225 X7 1-Phase 3-Wire Plug-On Neutral Convertible Main Lug Load Cen…" at bounding box center [1020, 292] width 455 height 14
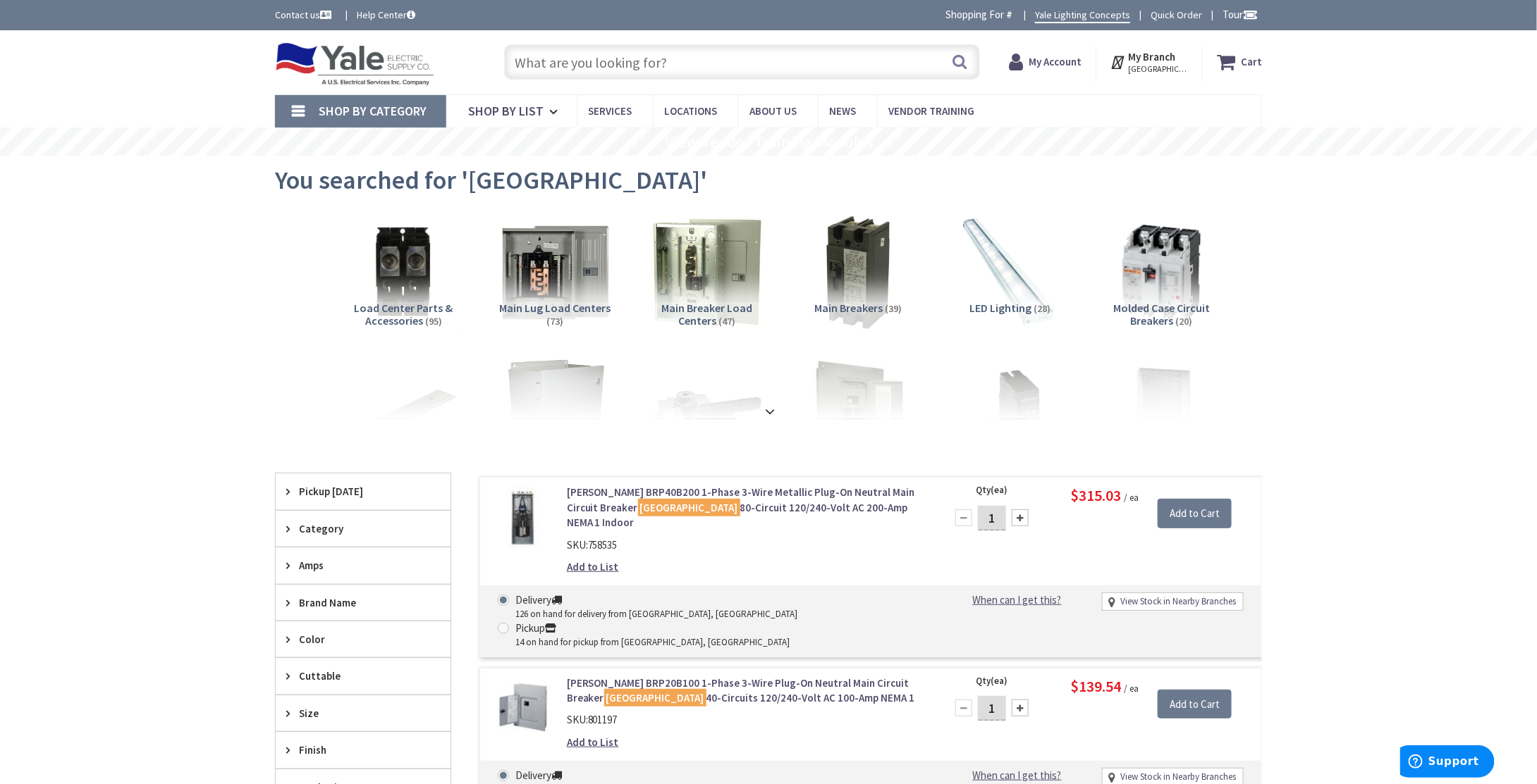
click at [595, 79] on input "text" at bounding box center [742, 62] width 476 height 35
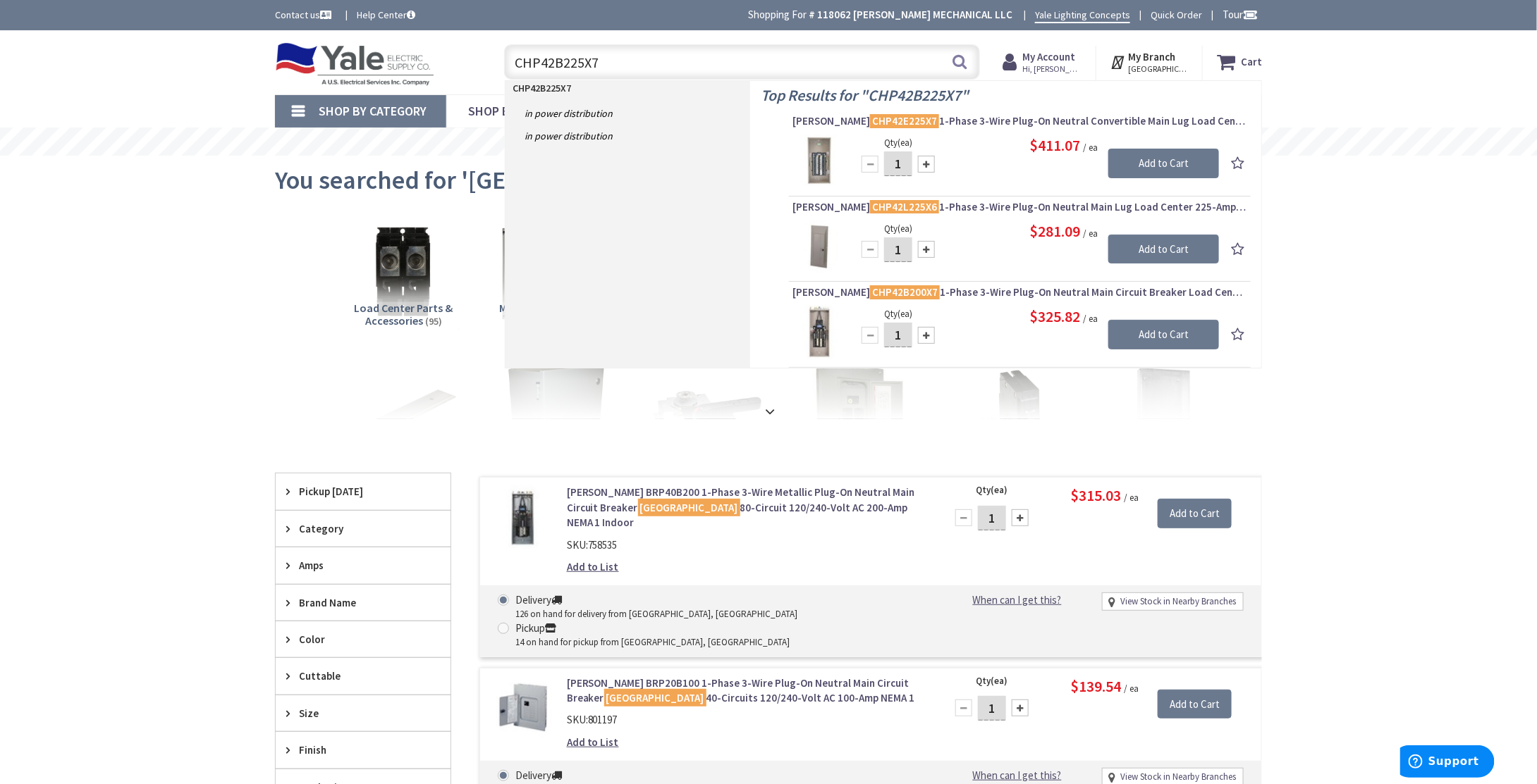
type input "CHP42B225X7"
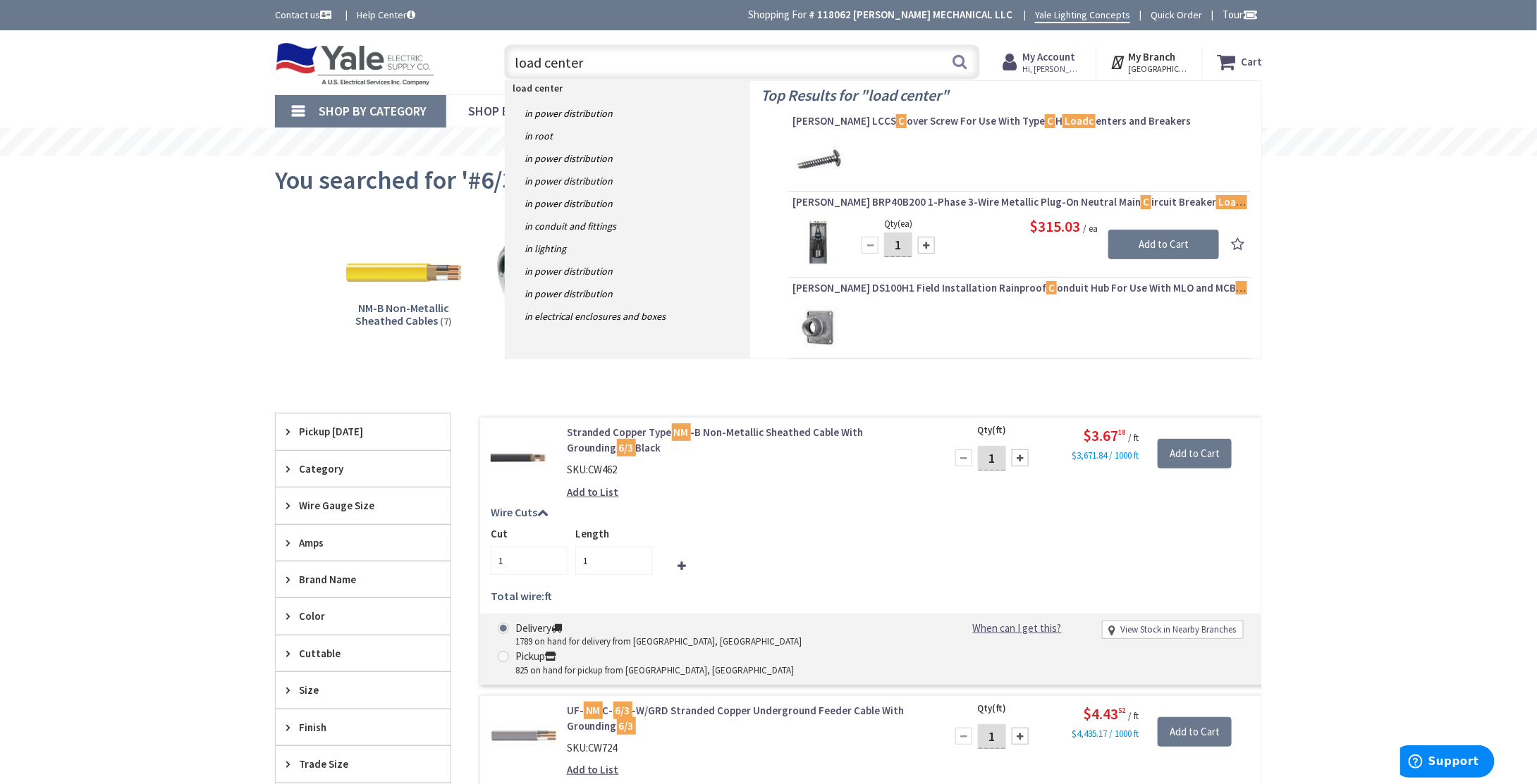
type input "load centers"
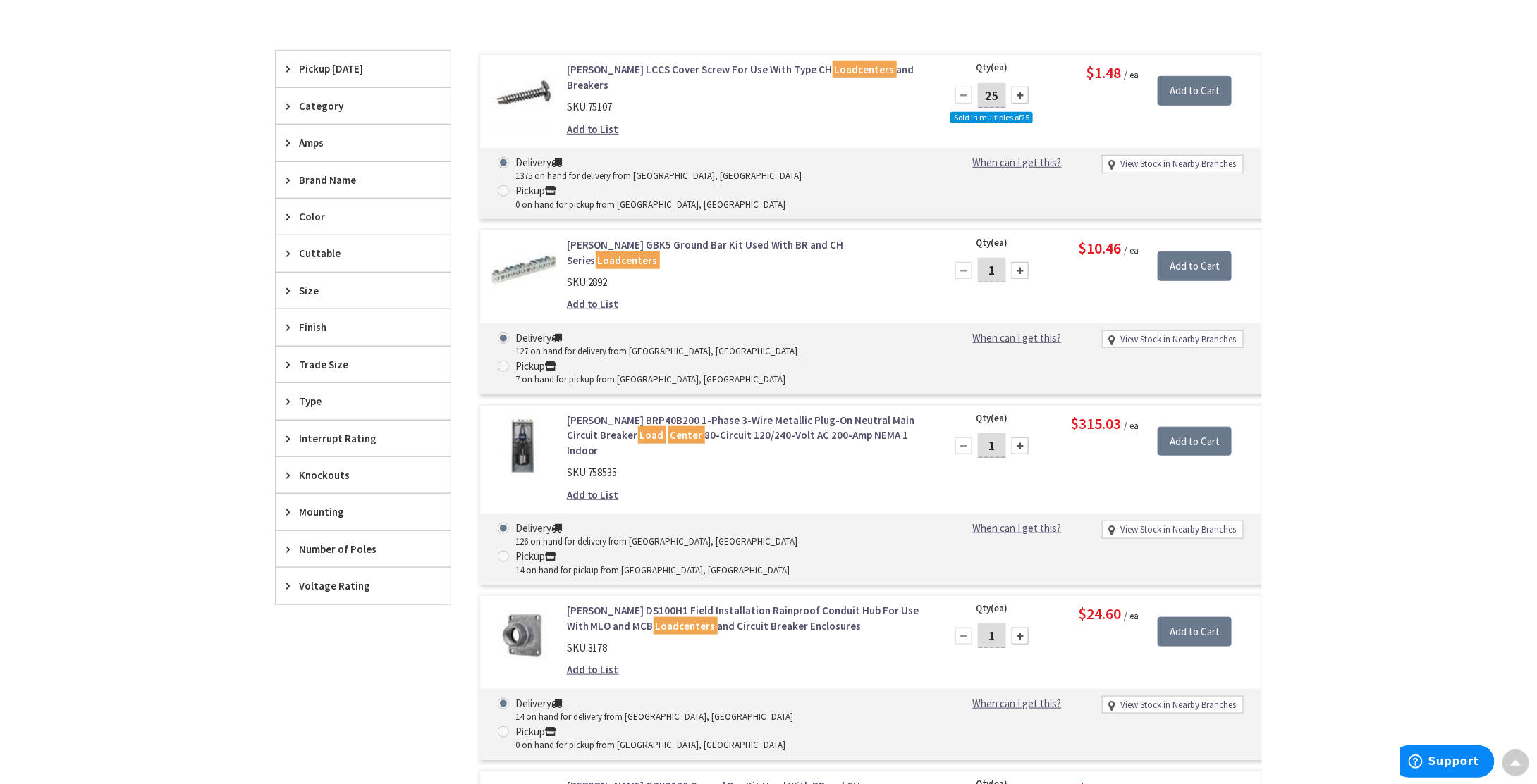
scroll to position [141, 0]
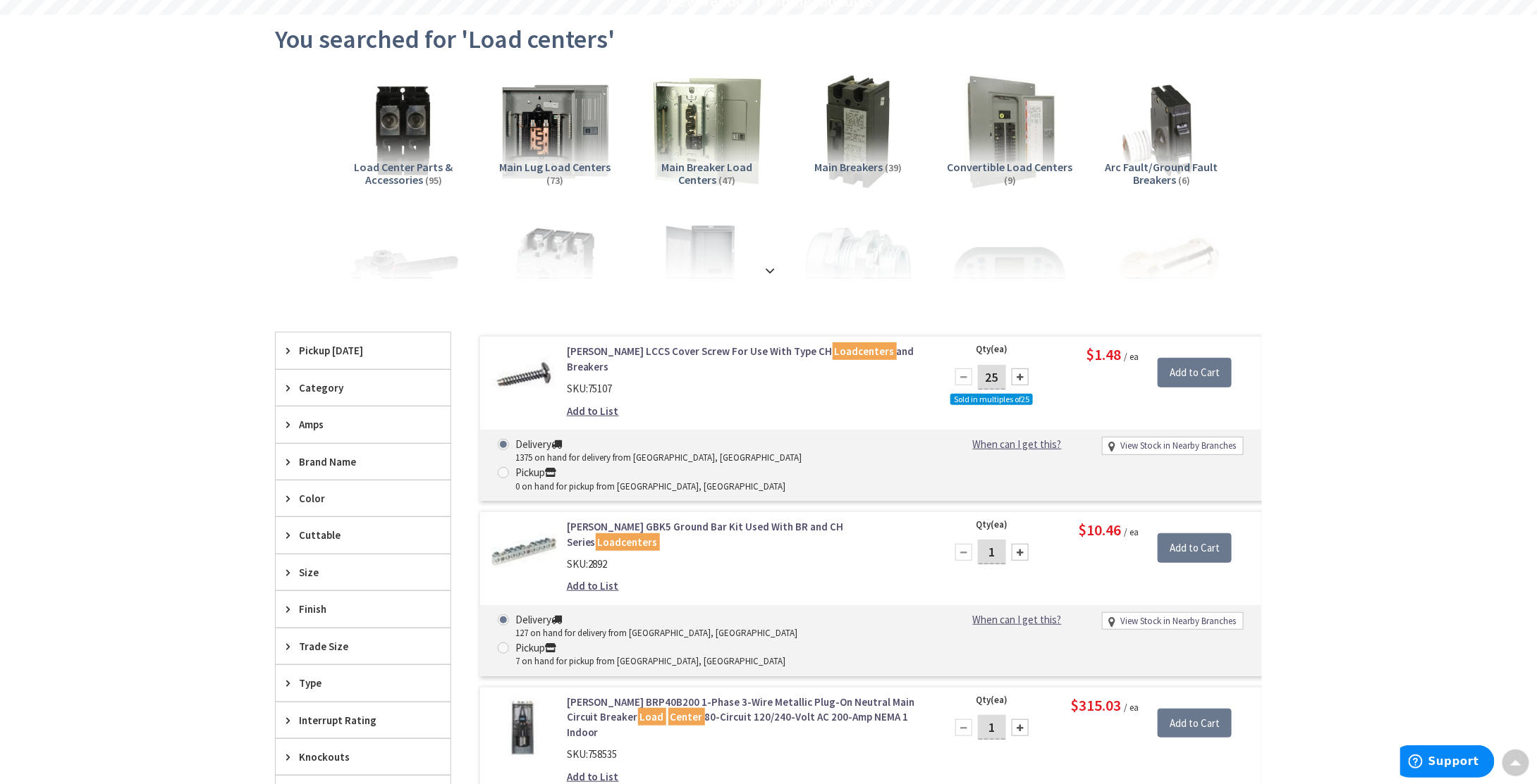
click at [714, 695] on link "Eaton BRP40B200 1-Phase 3-Wire Metallic Plug-On Neutral Main Circuit Breaker Lo…" at bounding box center [747, 717] width 359 height 45
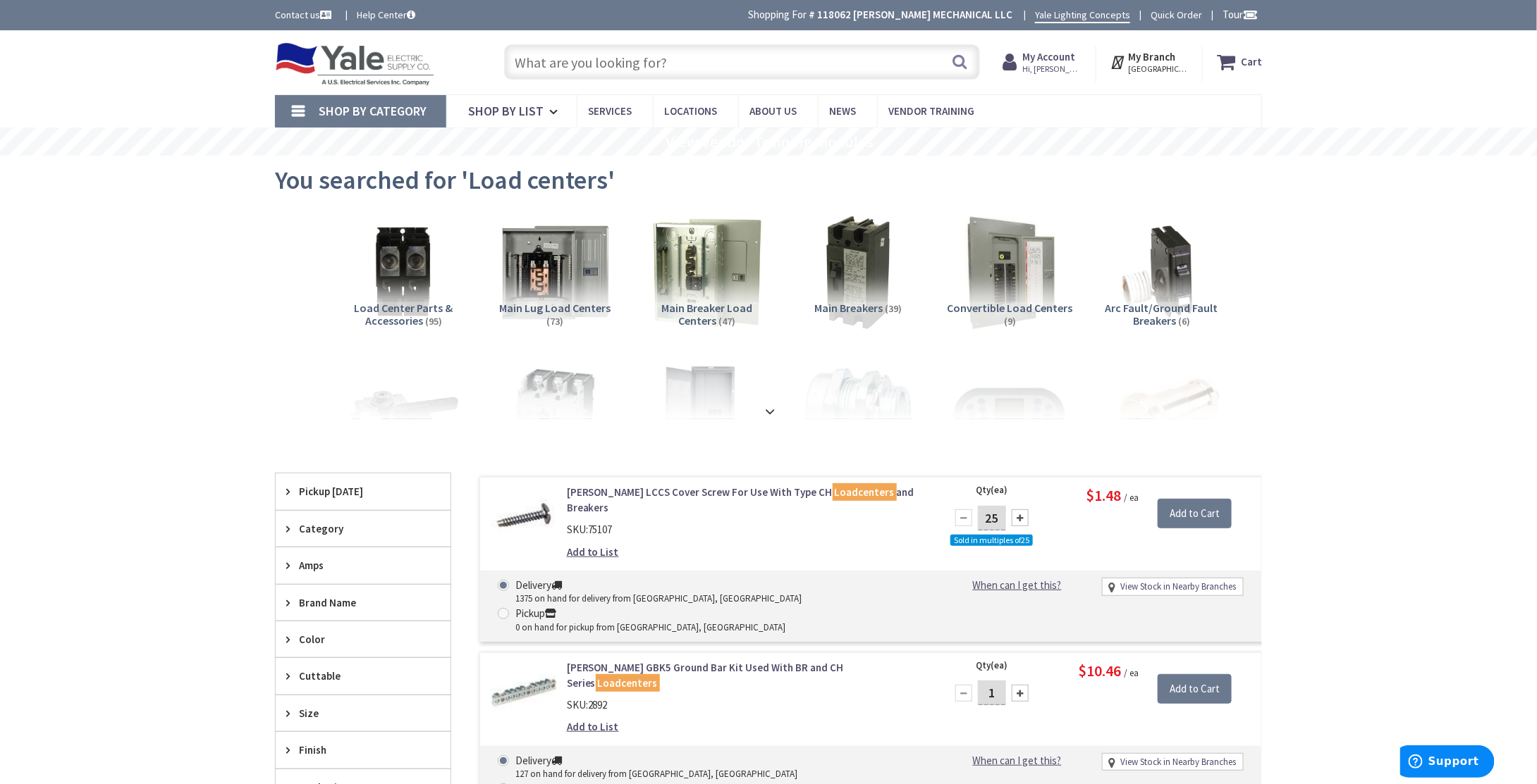
click at [586, 52] on input "text" at bounding box center [742, 62] width 476 height 35
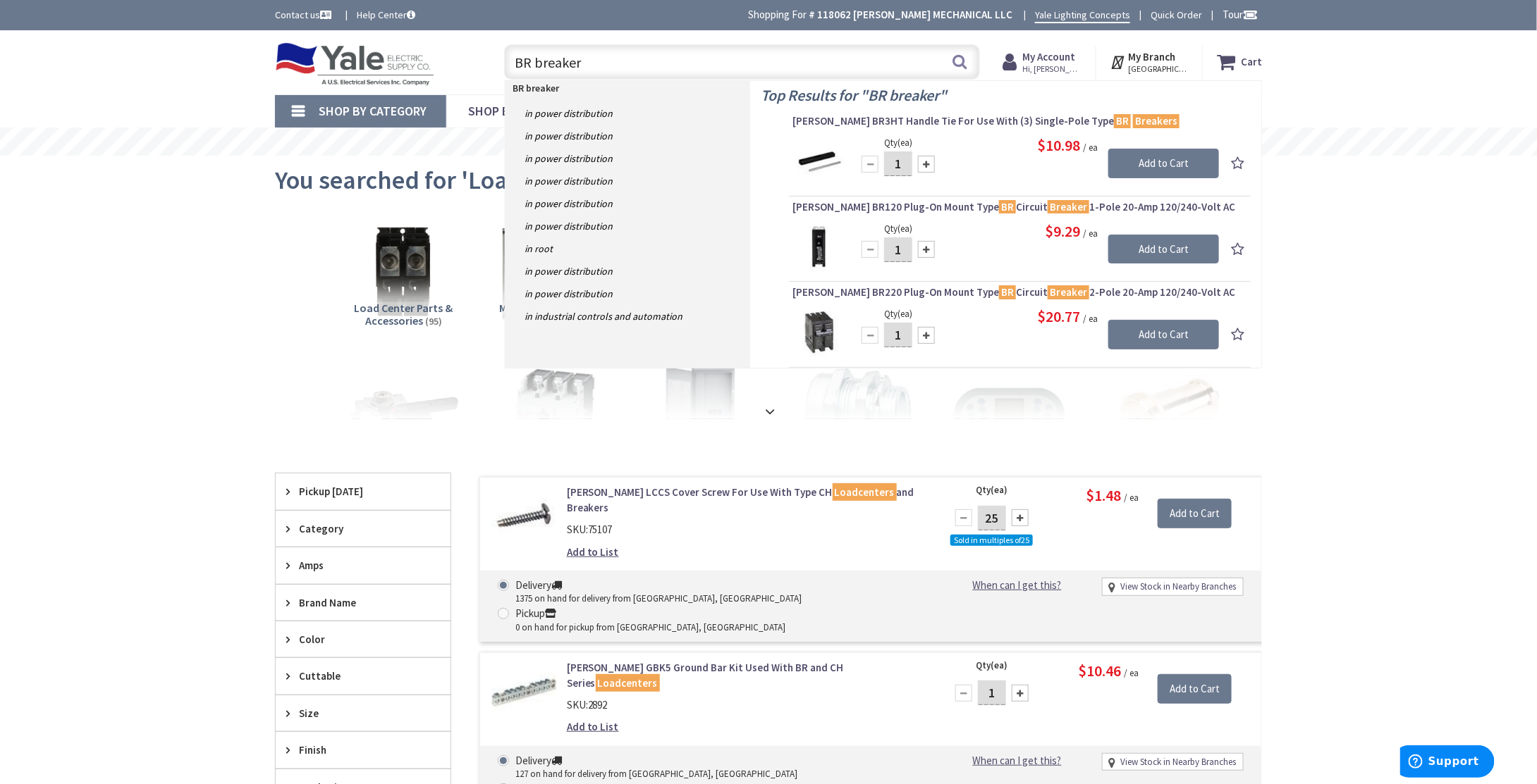
click at [531, 64] on input "BR breaker" at bounding box center [742, 62] width 476 height 35
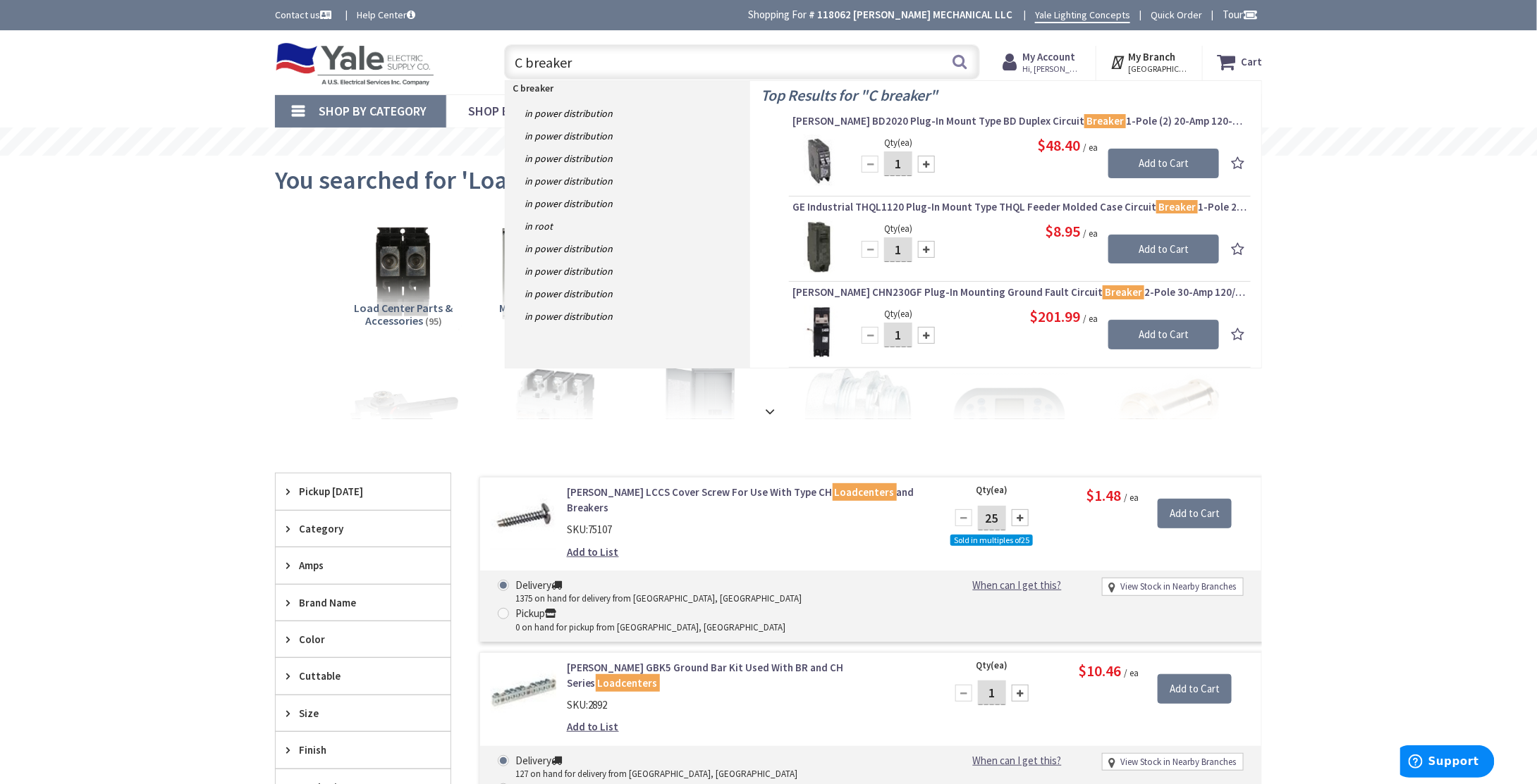
type input "CH breaker"
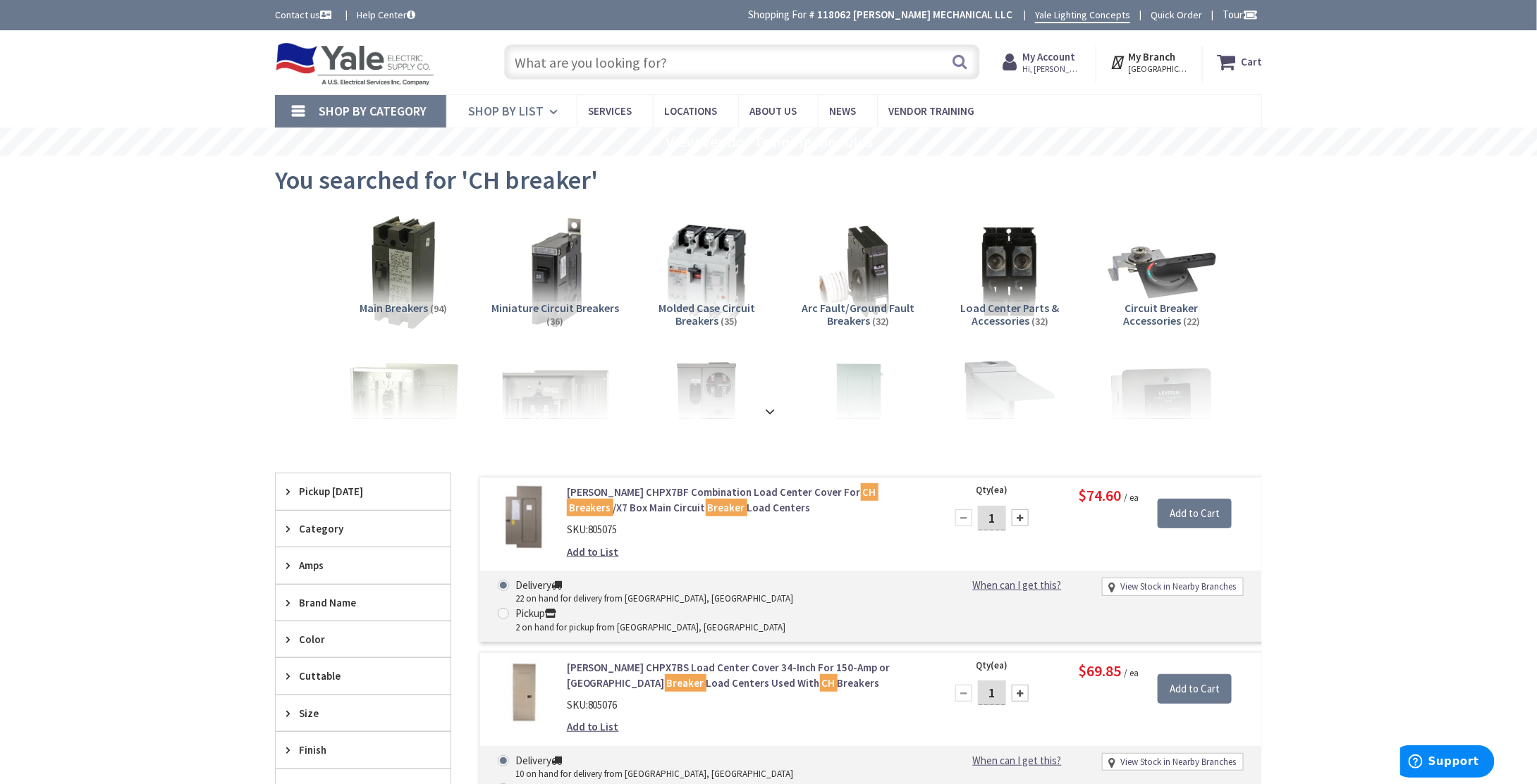
click at [497, 113] on span "Shop By List" at bounding box center [506, 111] width 76 height 16
click at [553, 105] on icon at bounding box center [555, 112] width 13 height 31
click at [306, 112] on link "Shop By Category" at bounding box center [361, 111] width 172 height 33
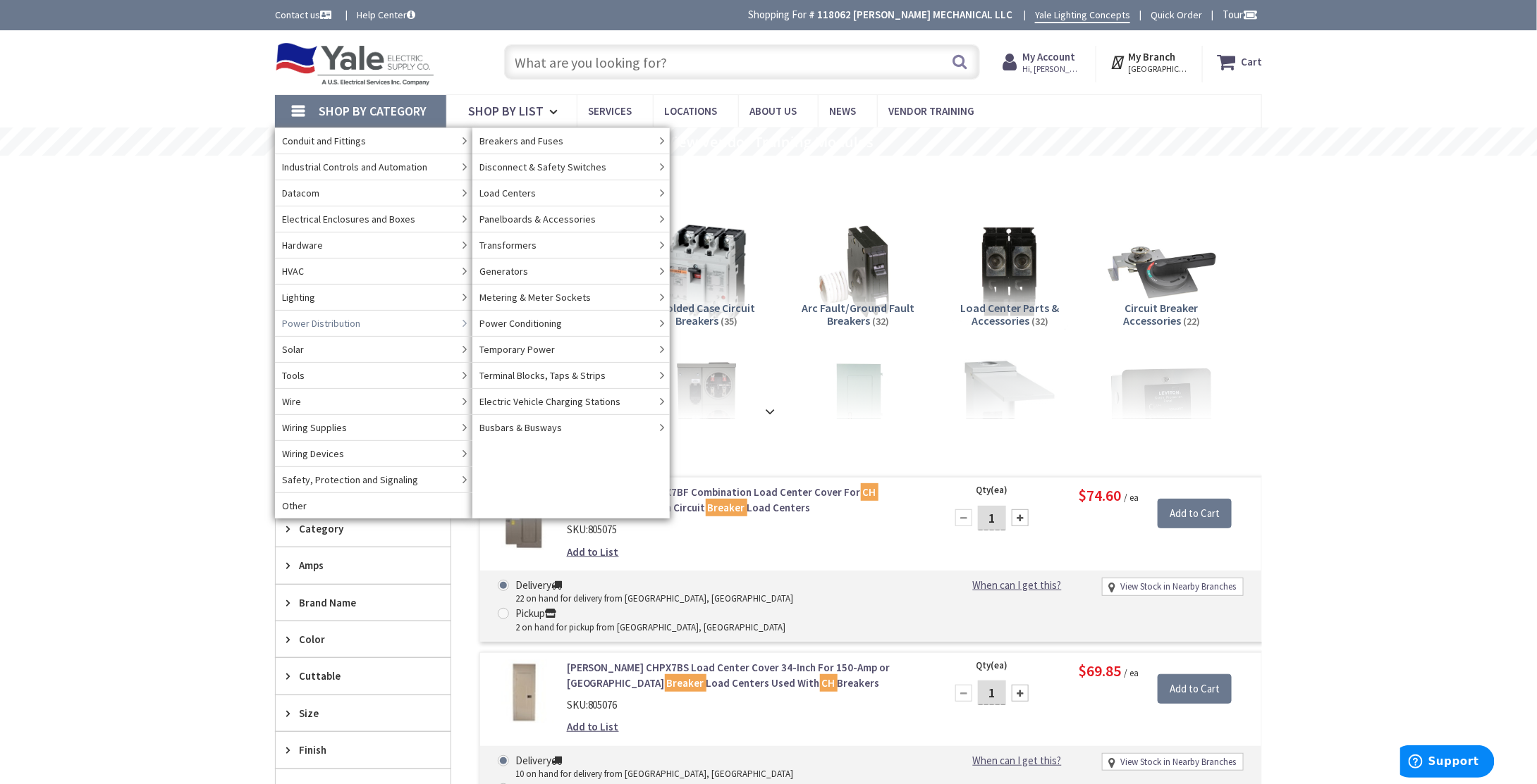
click at [327, 320] on span "Power Distribution" at bounding box center [321, 323] width 79 height 14
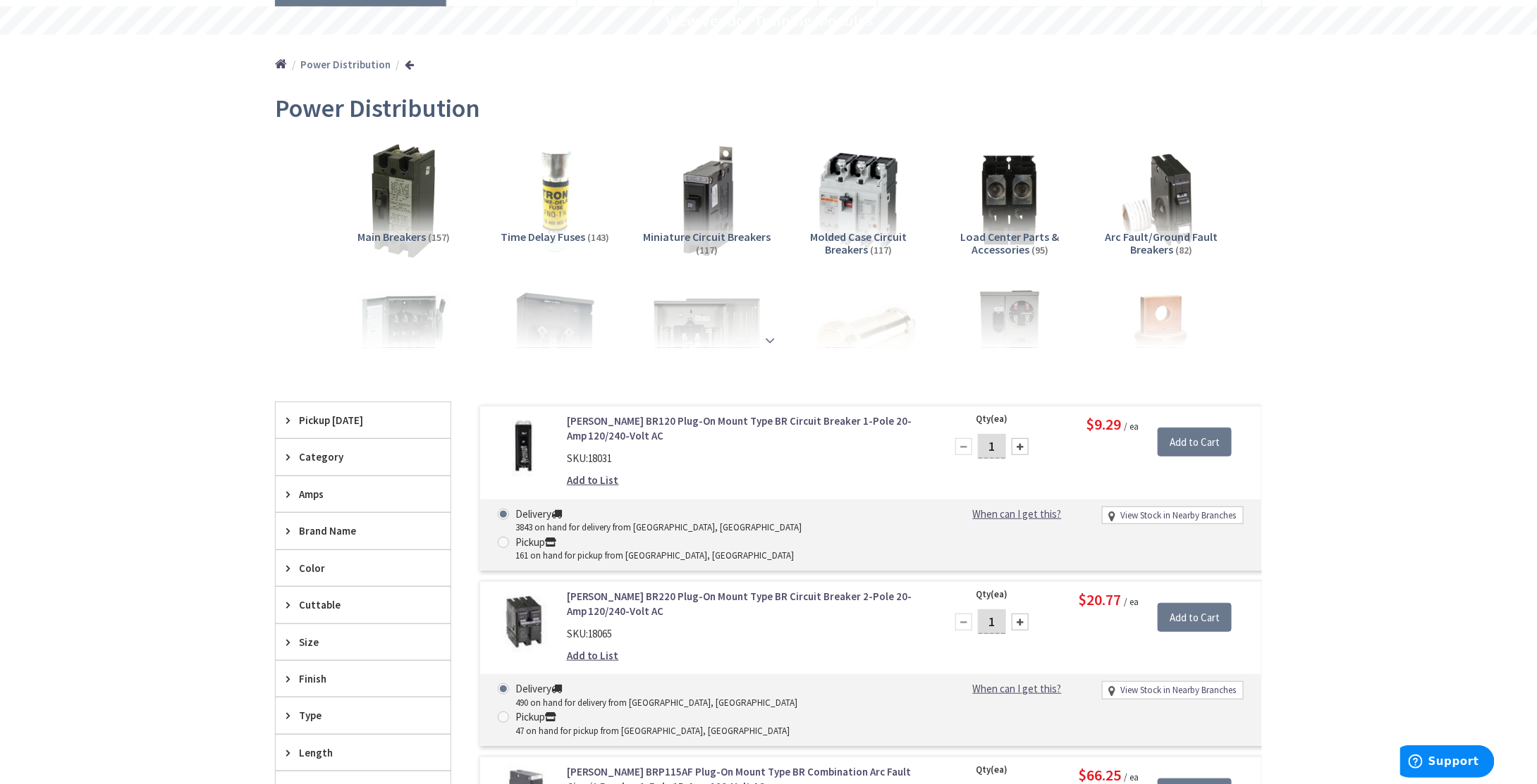
scroll to position [141, 0]
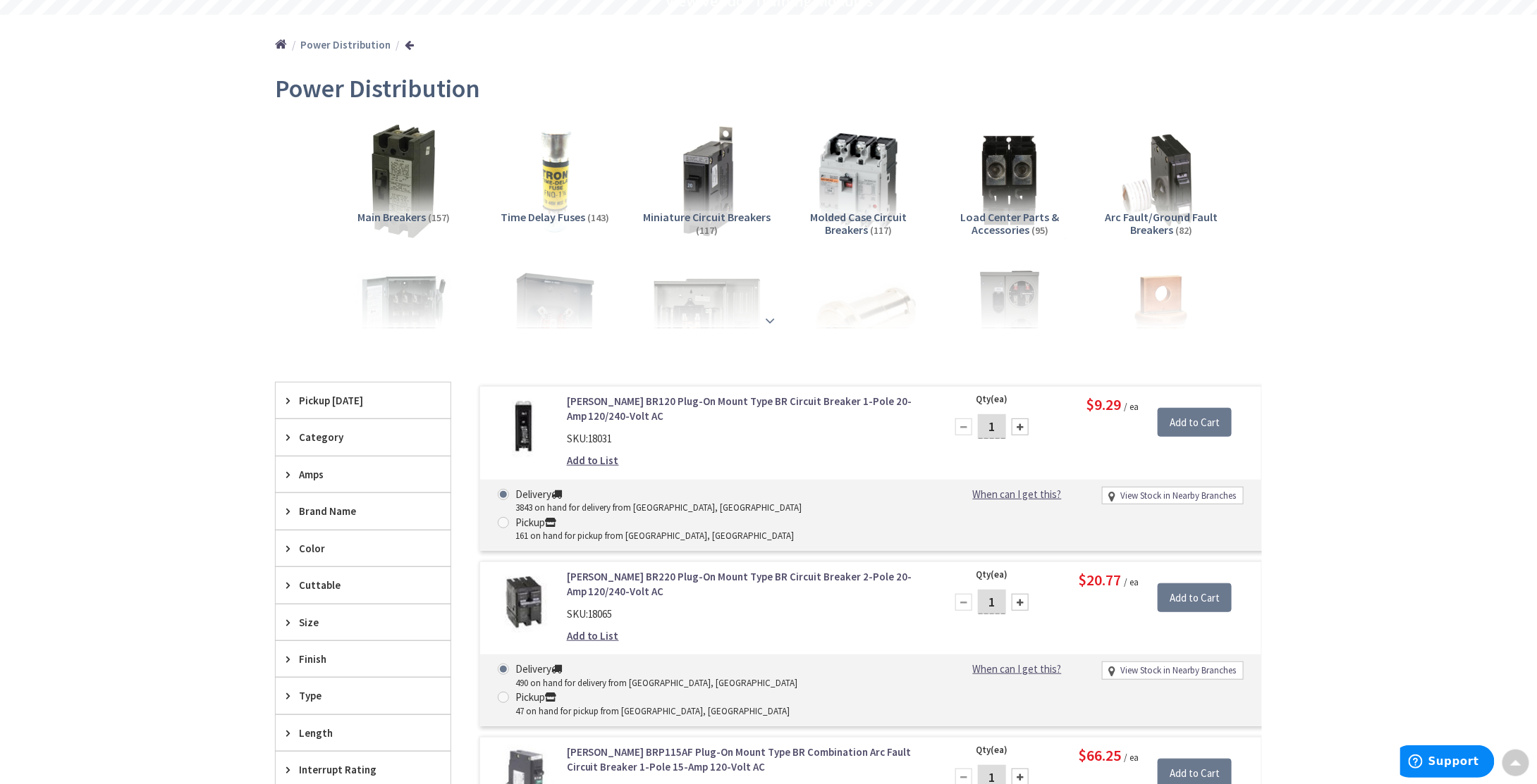
click at [770, 318] on strong at bounding box center [769, 320] width 17 height 15
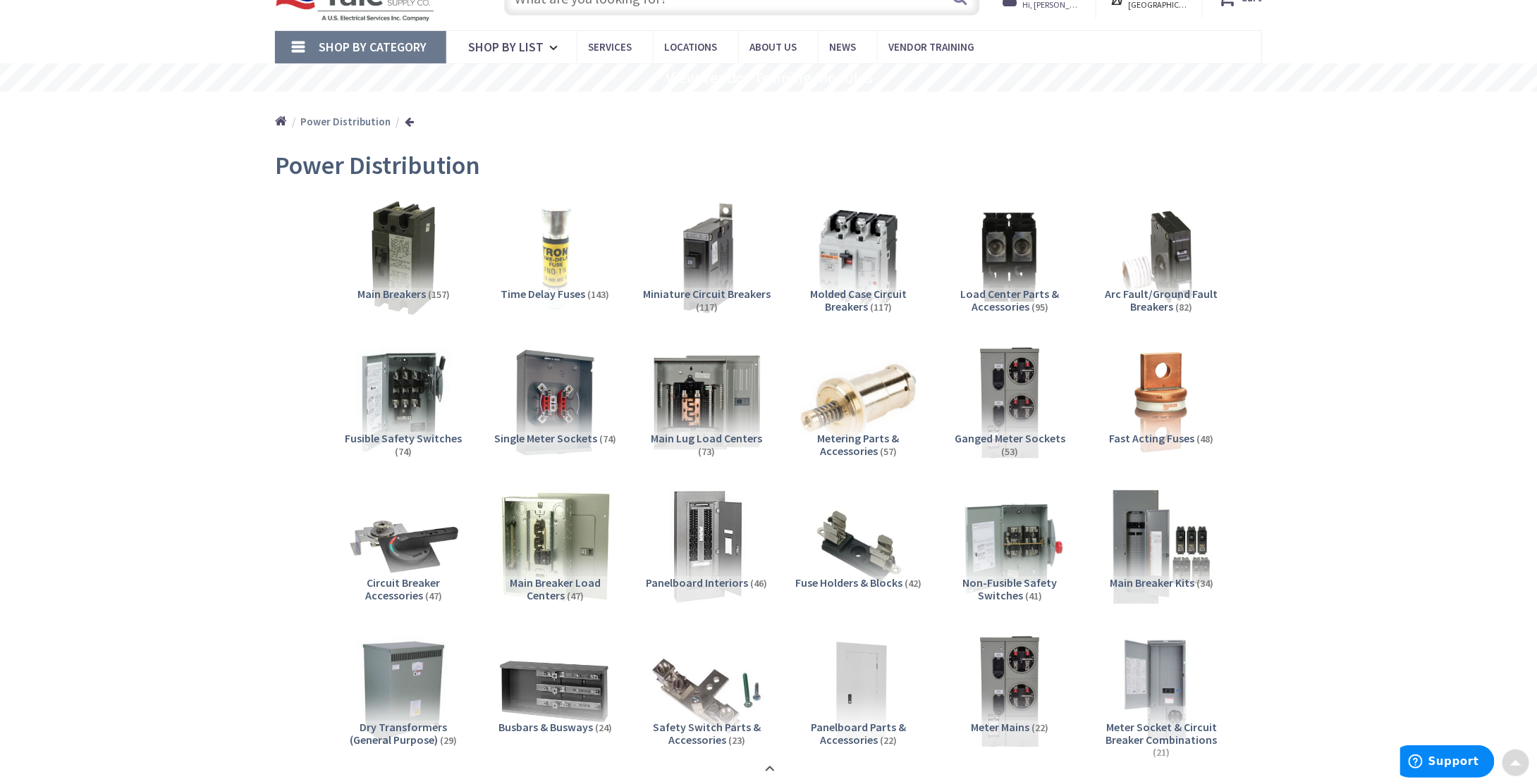
scroll to position [0, 0]
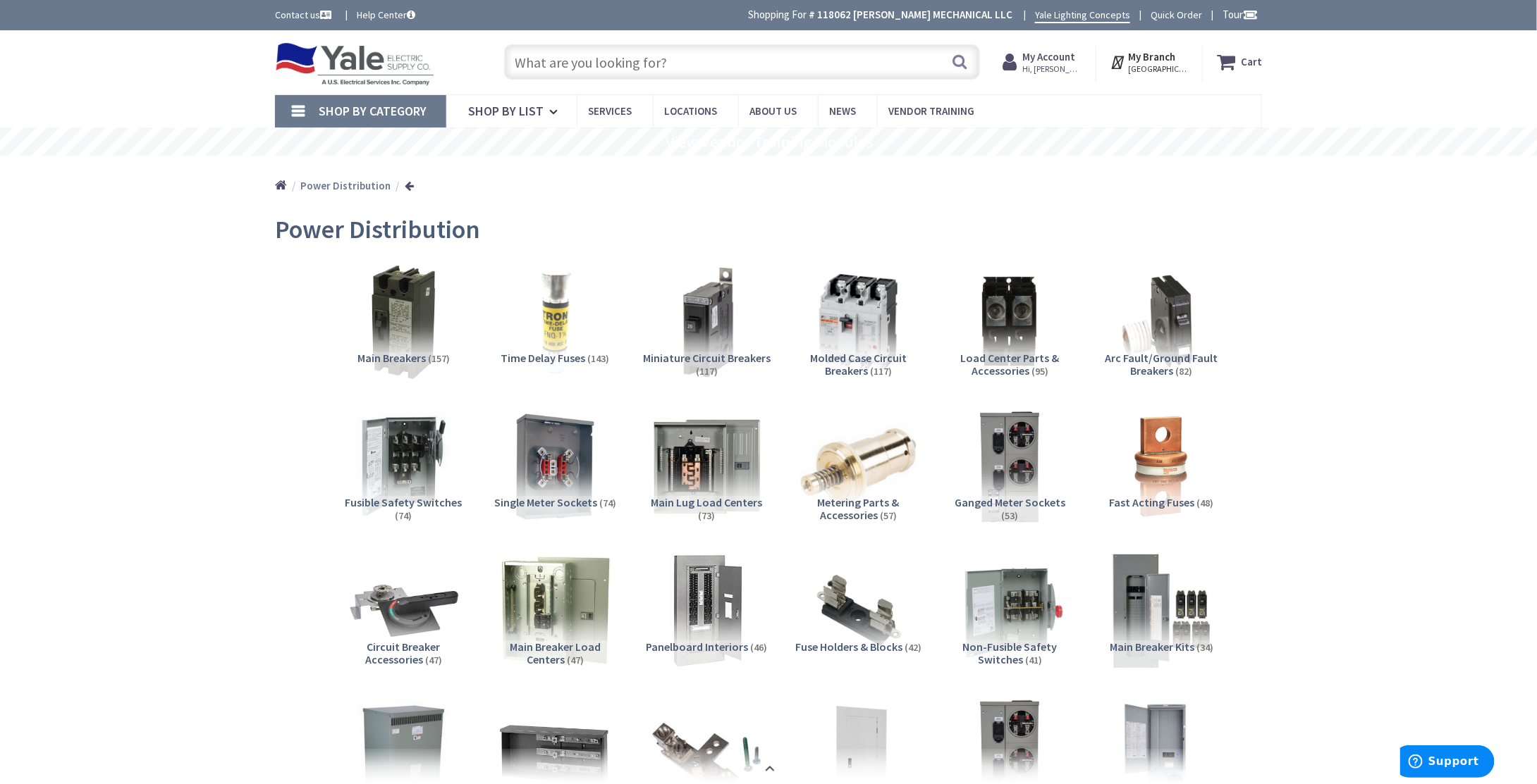
click at [1025, 351] on span "Load Center Parts & Accessories" at bounding box center [1011, 364] width 99 height 27
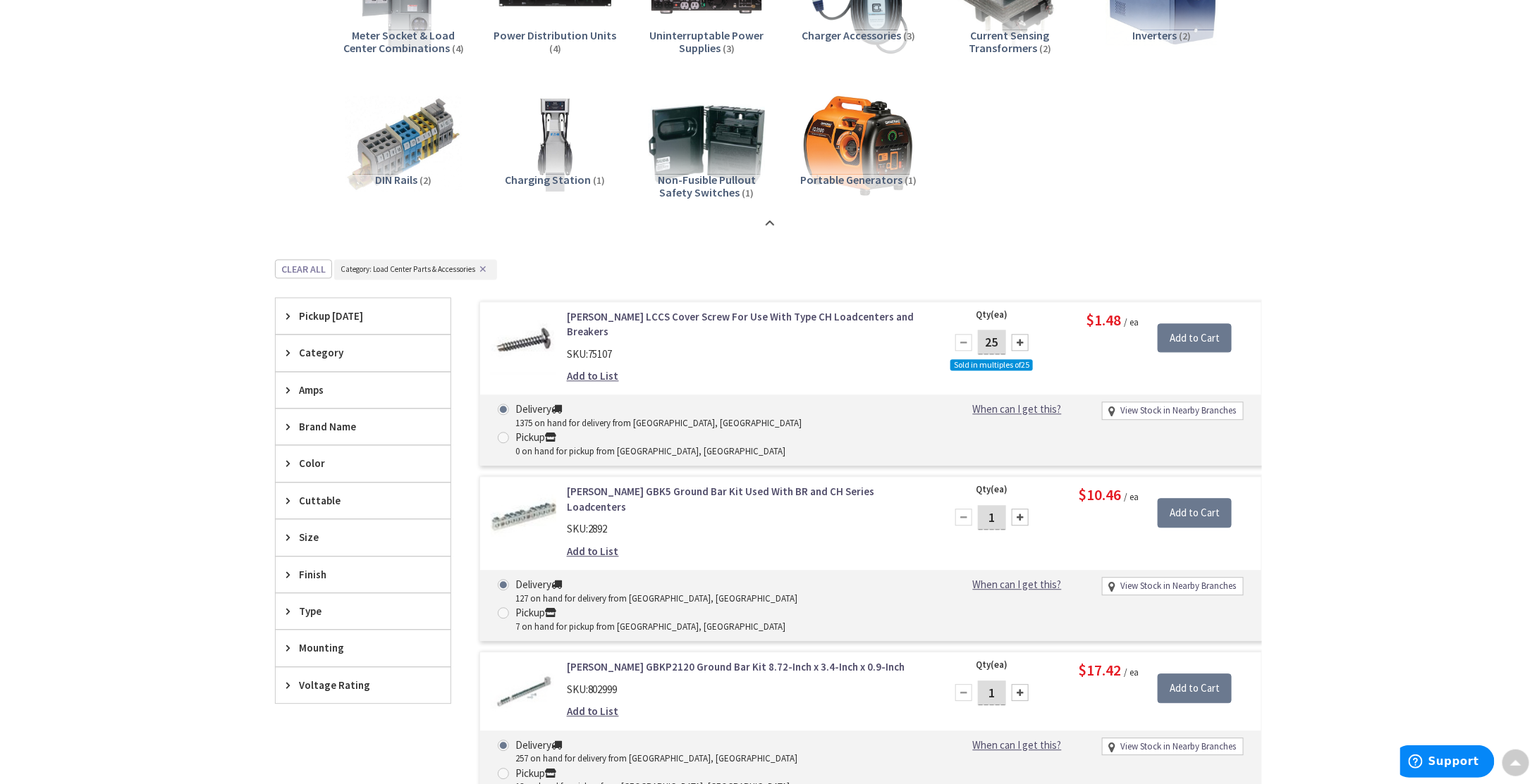
scroll to position [1385, 0]
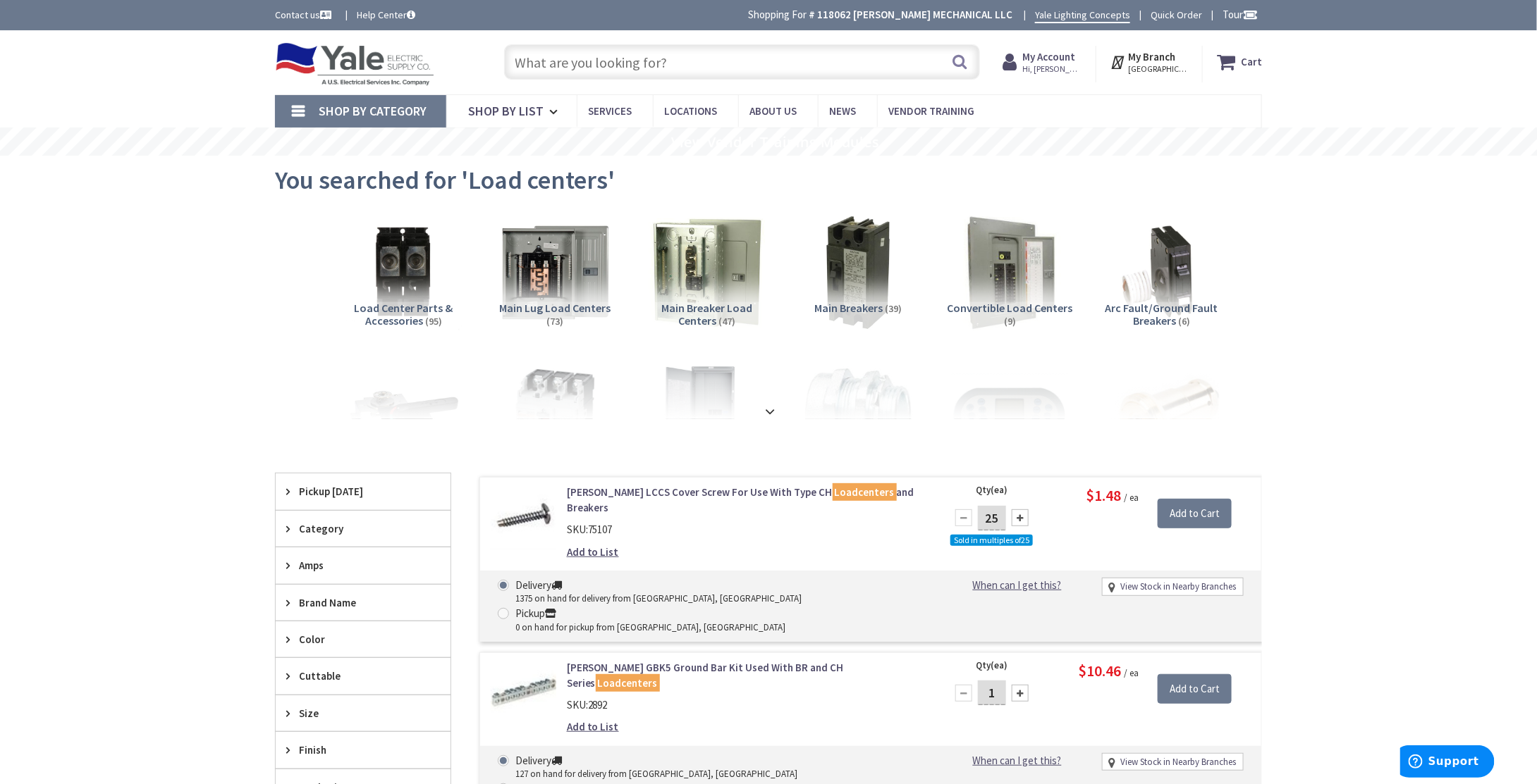
click at [308, 108] on link "Shop By Category" at bounding box center [361, 111] width 172 height 33
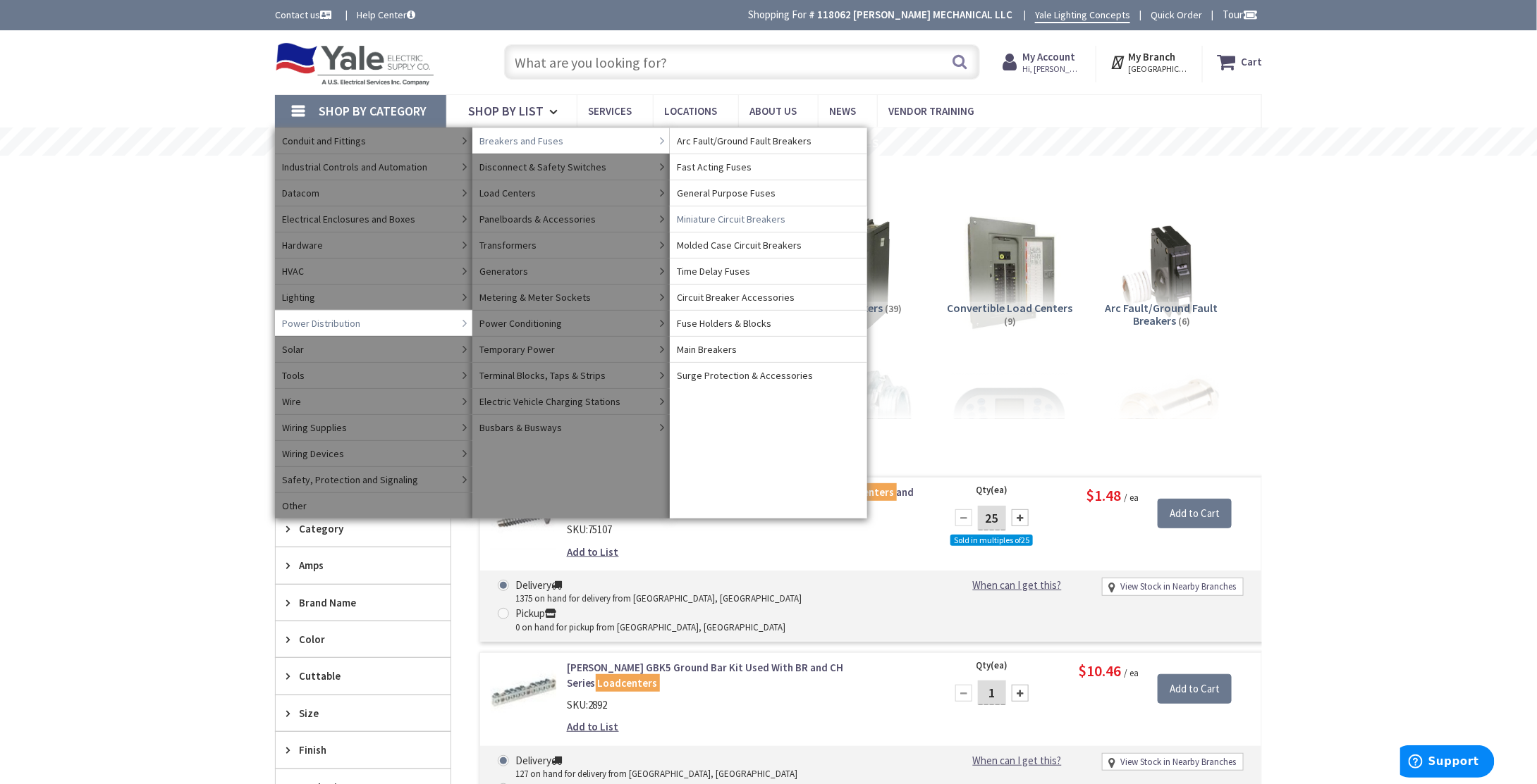
click at [760, 222] on span "Miniature Circuit Breakers" at bounding box center [731, 219] width 108 height 14
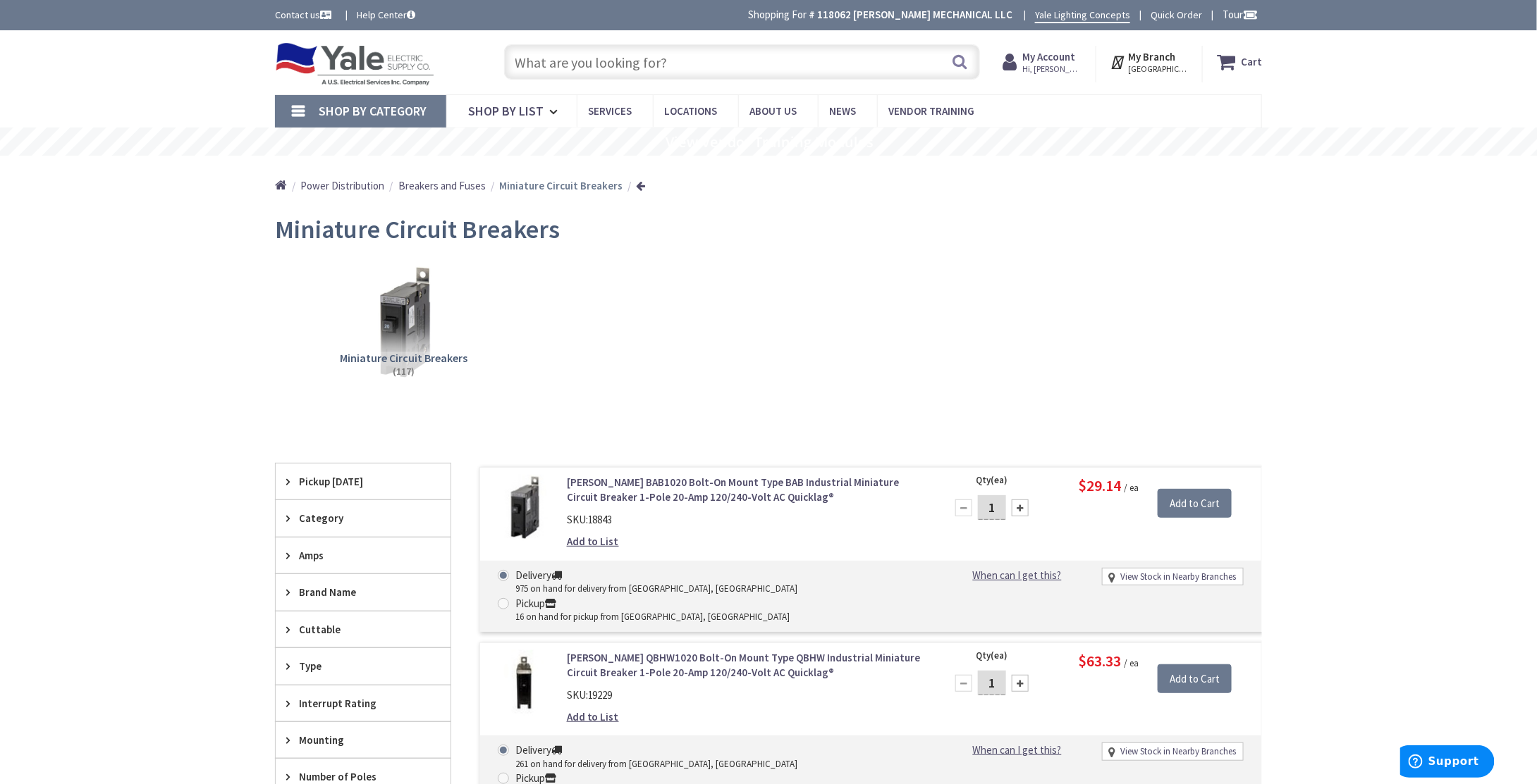
click at [447, 186] on span "Breakers and Fuses" at bounding box center [442, 185] width 87 height 13
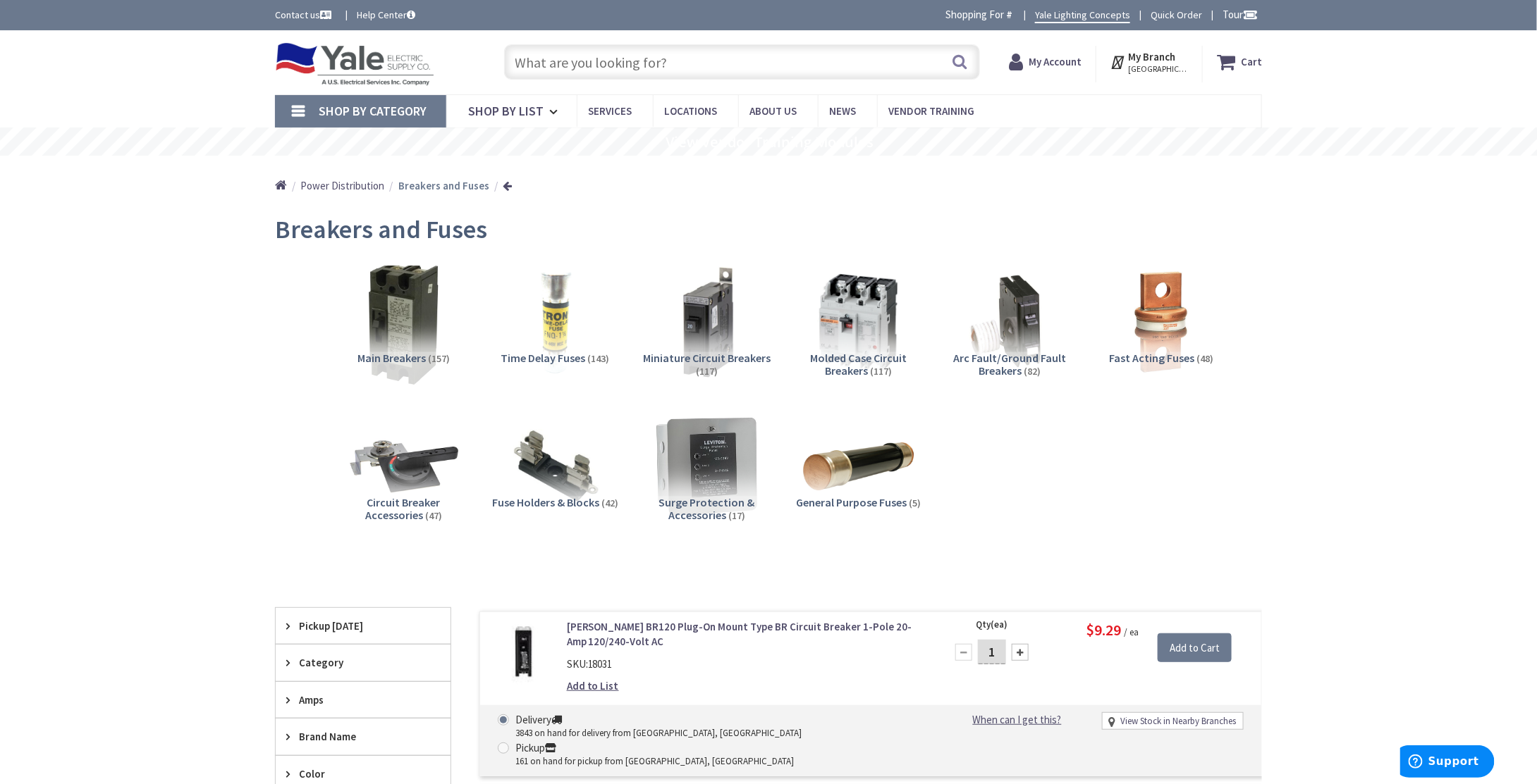
click at [408, 307] on img at bounding box center [404, 323] width 128 height 128
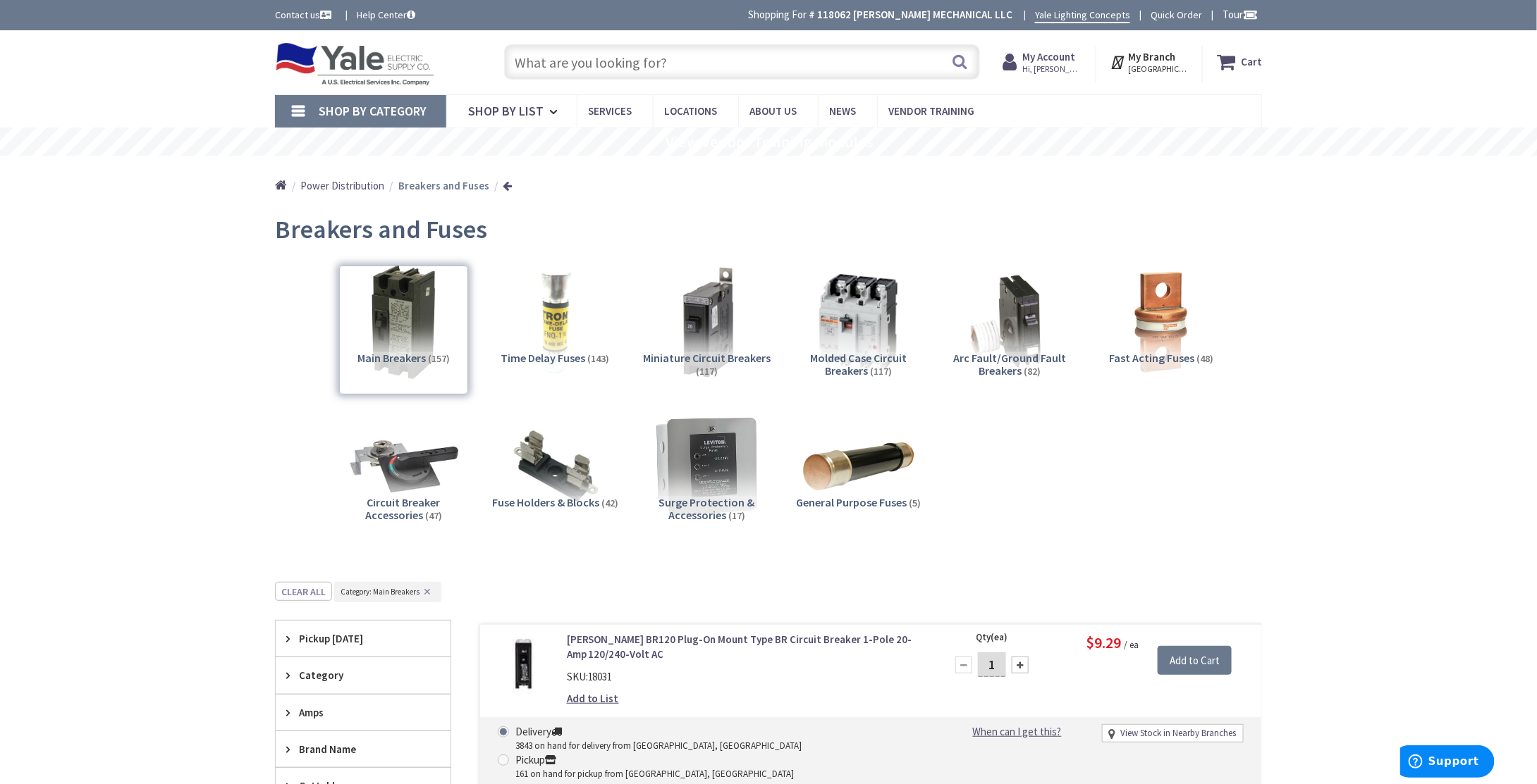
click at [677, 70] on input "text" at bounding box center [742, 62] width 476 height 35
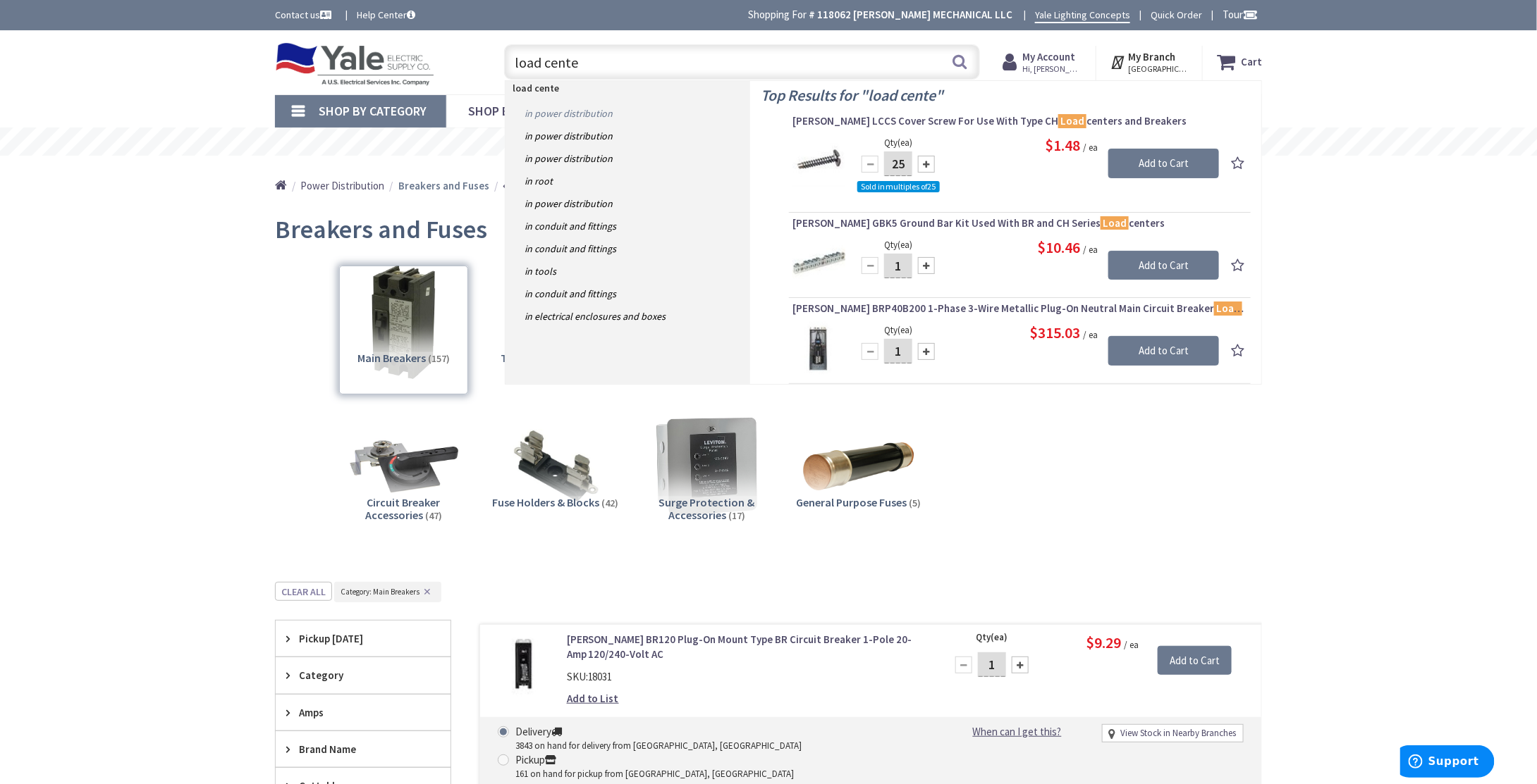
type input "load center"
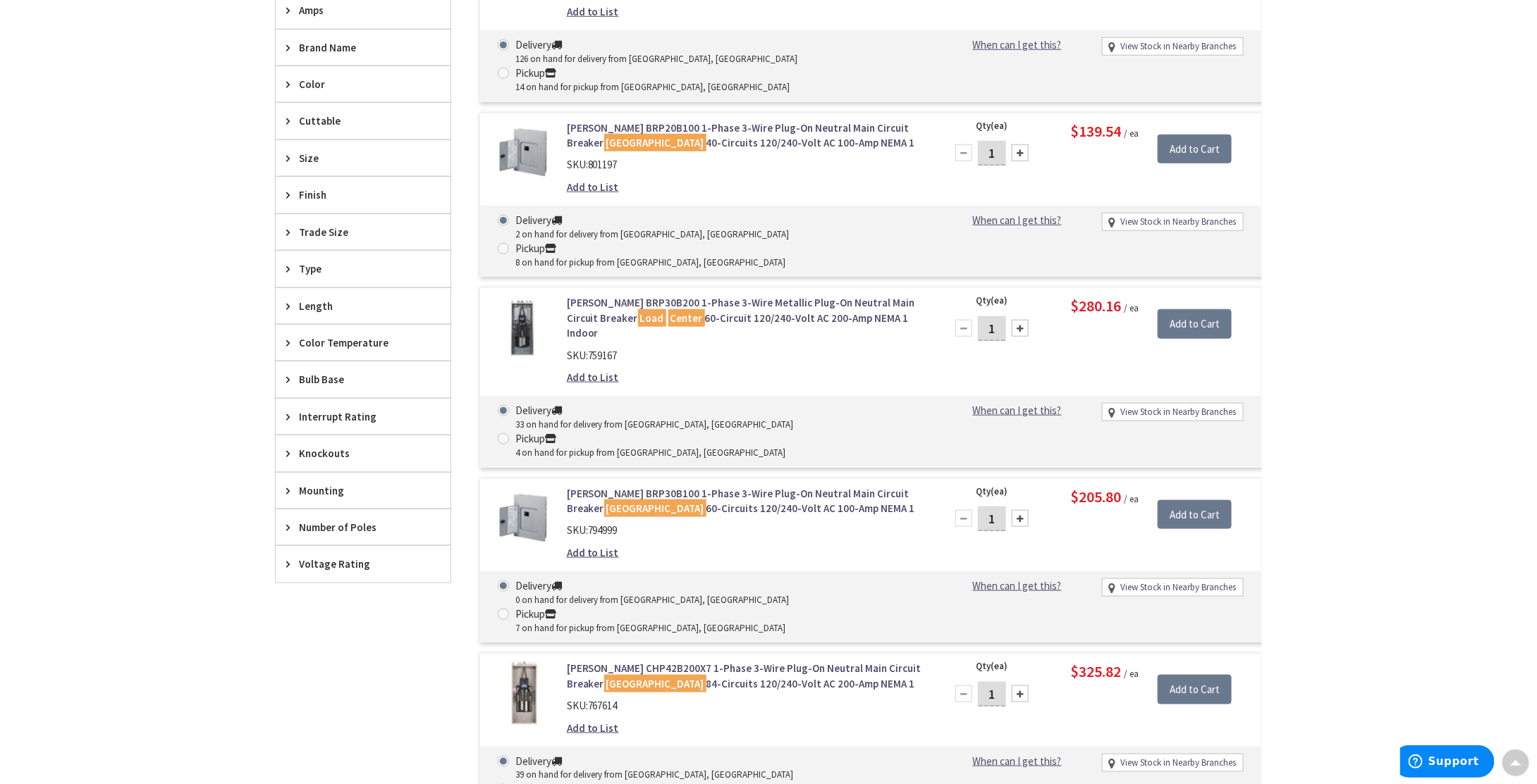
scroll to position [564, 0]
